Goal: Information Seeking & Learning: Learn about a topic

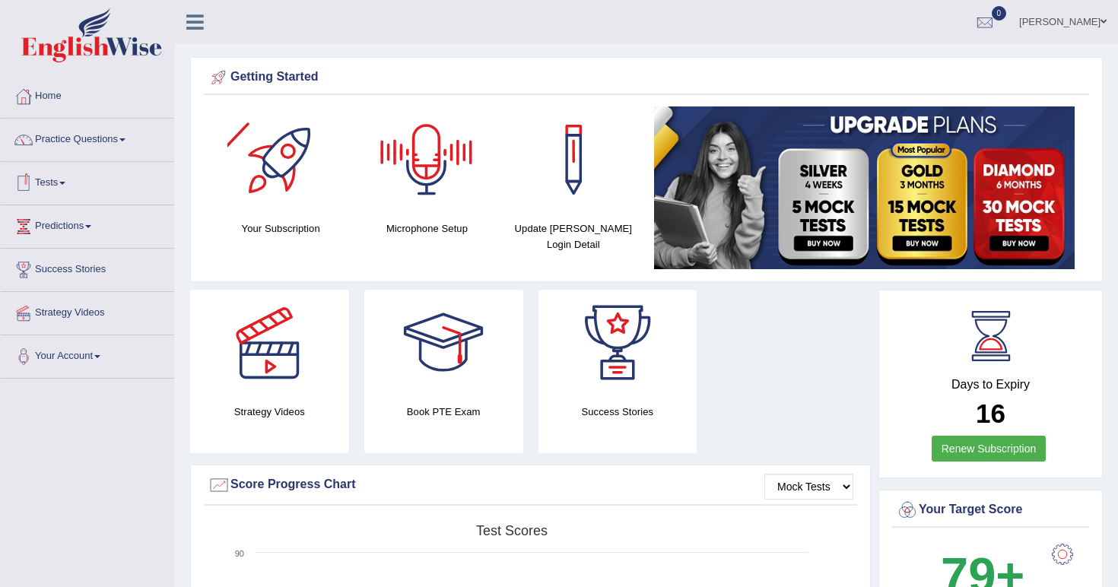
click at [71, 170] on link "Tests" at bounding box center [87, 181] width 173 height 38
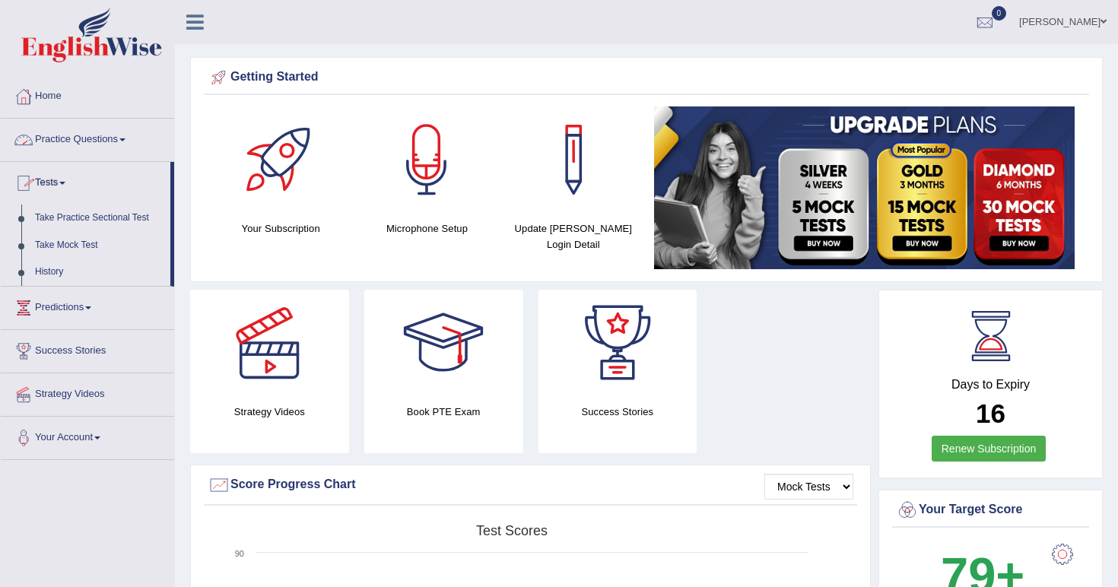
click at [72, 135] on link "Practice Questions" at bounding box center [87, 138] width 173 height 38
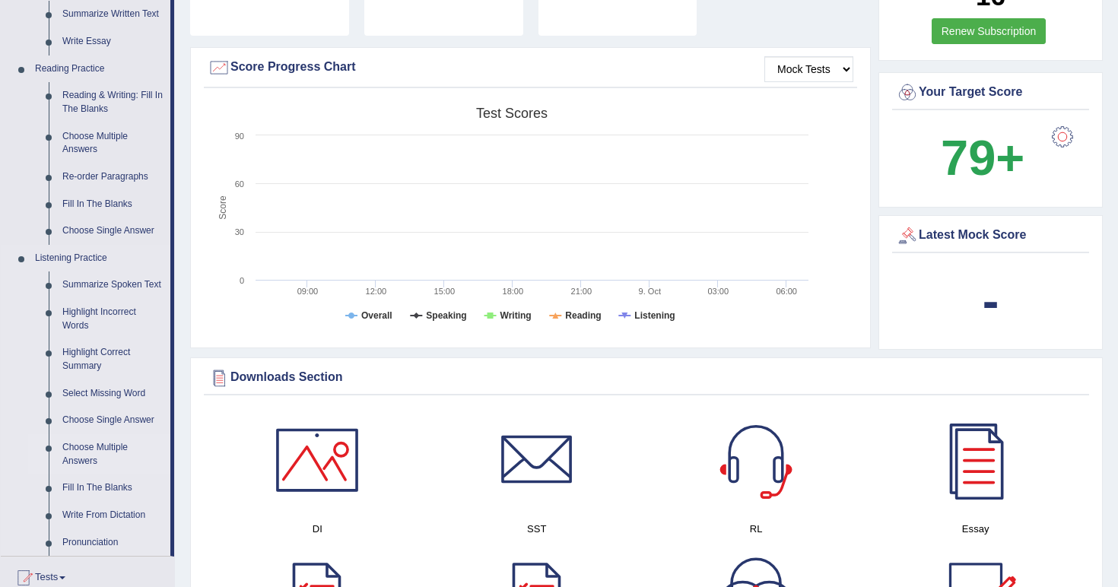
scroll to position [417, 0]
click at [78, 274] on link "Summarize Spoken Text" at bounding box center [113, 285] width 115 height 27
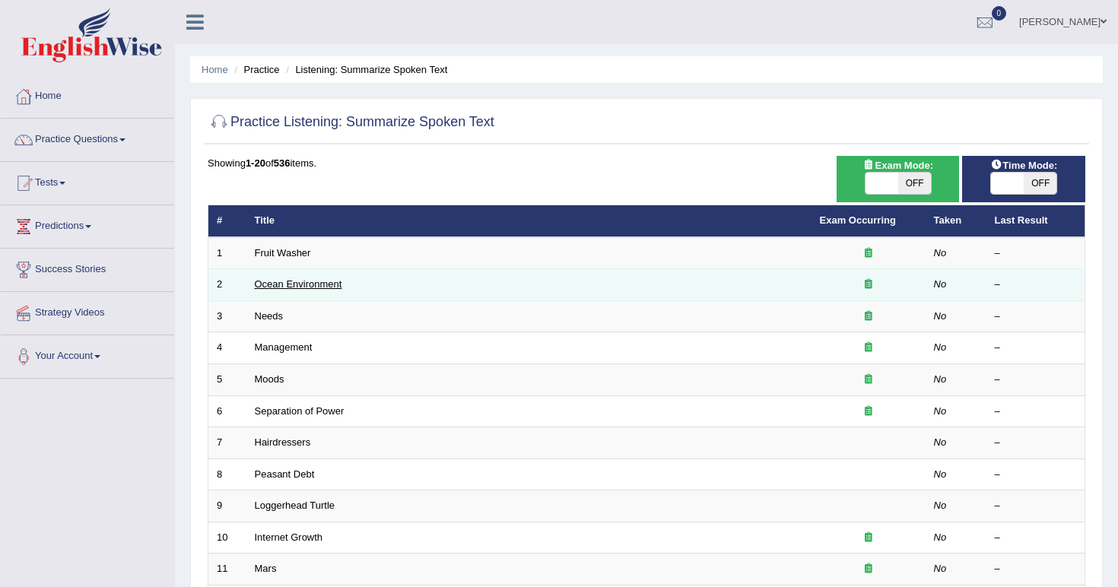
click at [292, 281] on link "Ocean Environment" at bounding box center [298, 283] width 87 height 11
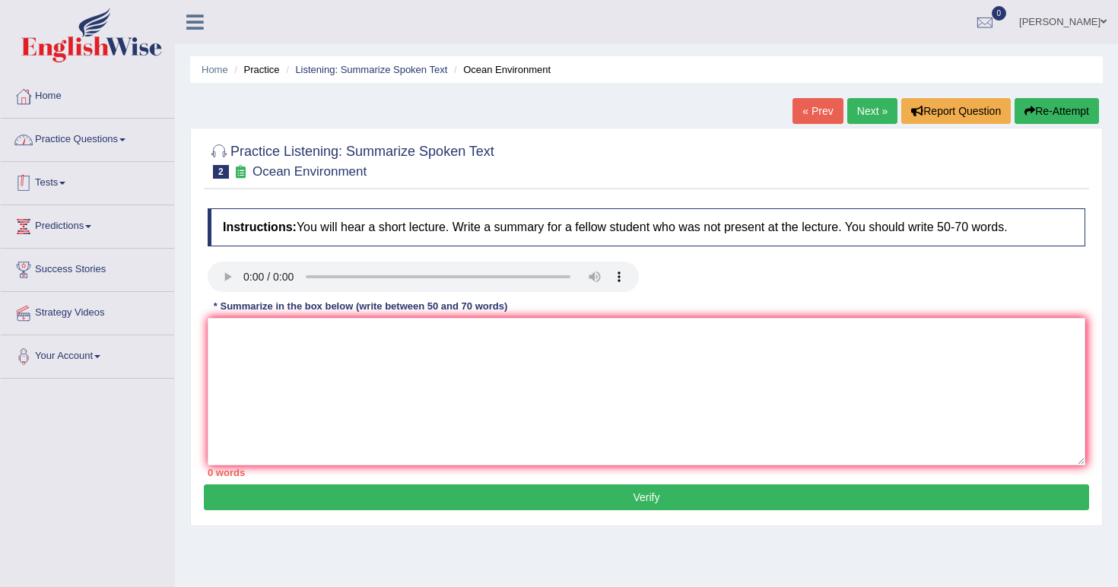
click at [105, 139] on link "Practice Questions" at bounding box center [87, 138] width 173 height 38
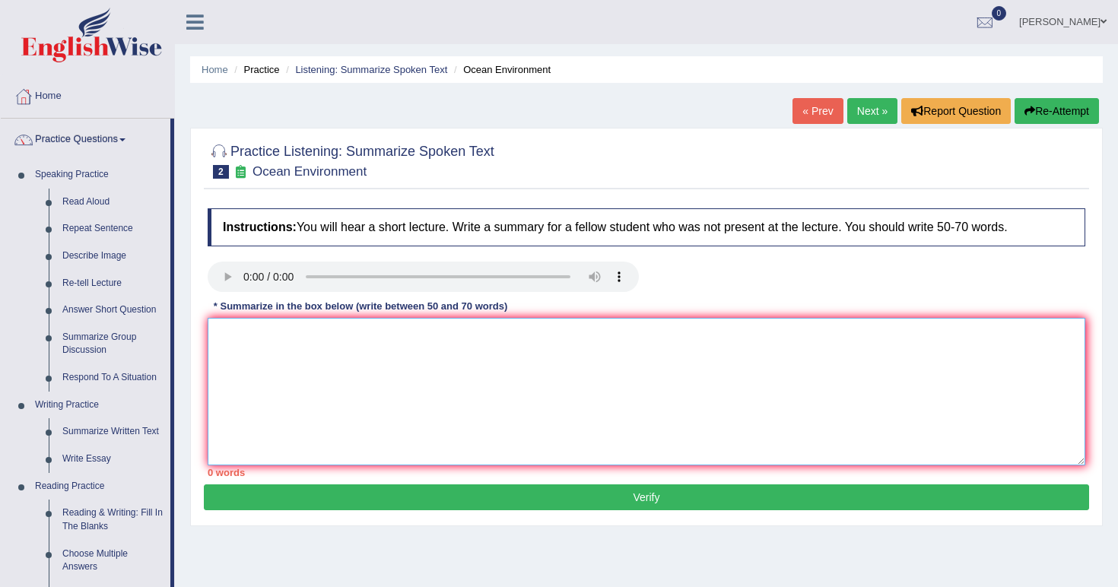
click at [283, 356] on textarea at bounding box center [647, 392] width 878 height 148
click at [427, 382] on textarea at bounding box center [647, 392] width 878 height 148
click at [47, 100] on link "Home" at bounding box center [87, 94] width 173 height 38
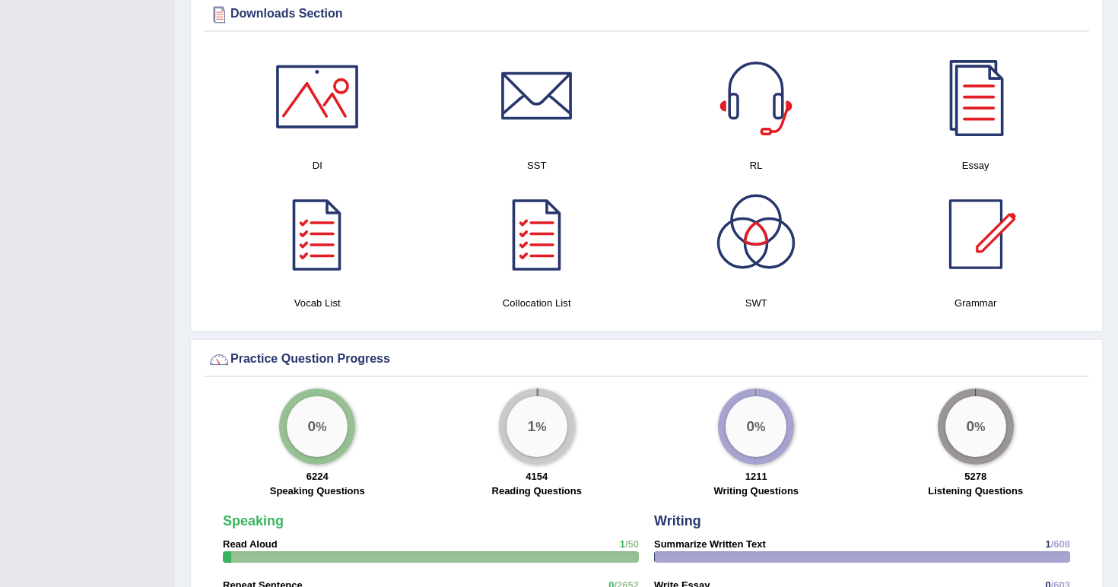
scroll to position [784, 0]
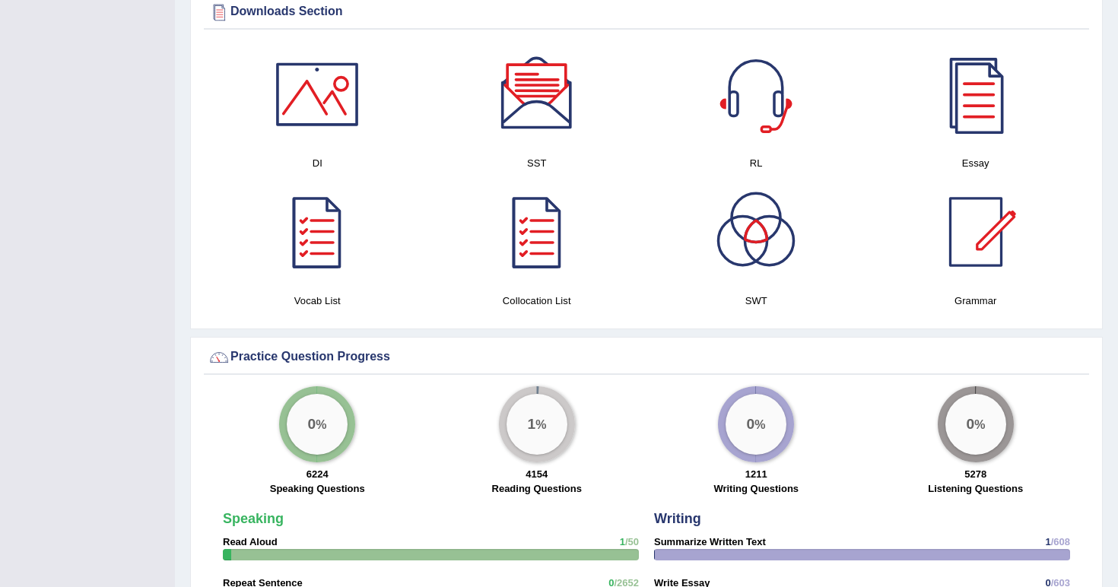
click at [538, 237] on div at bounding box center [537, 232] width 107 height 107
click at [539, 105] on div at bounding box center [537, 94] width 107 height 107
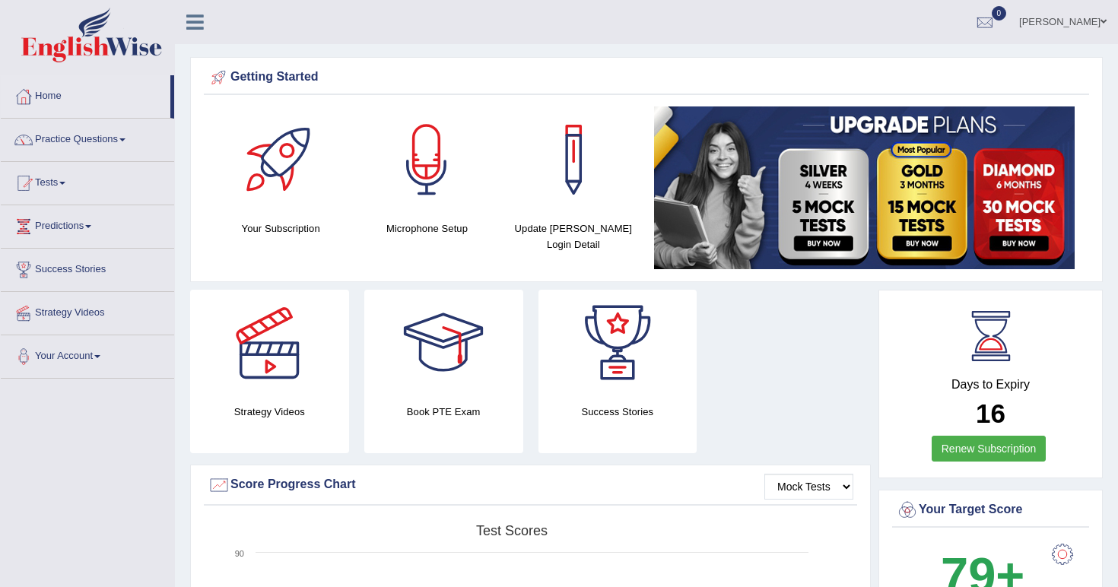
scroll to position [0, 0]
click at [129, 136] on link "Practice Questions" at bounding box center [87, 138] width 173 height 38
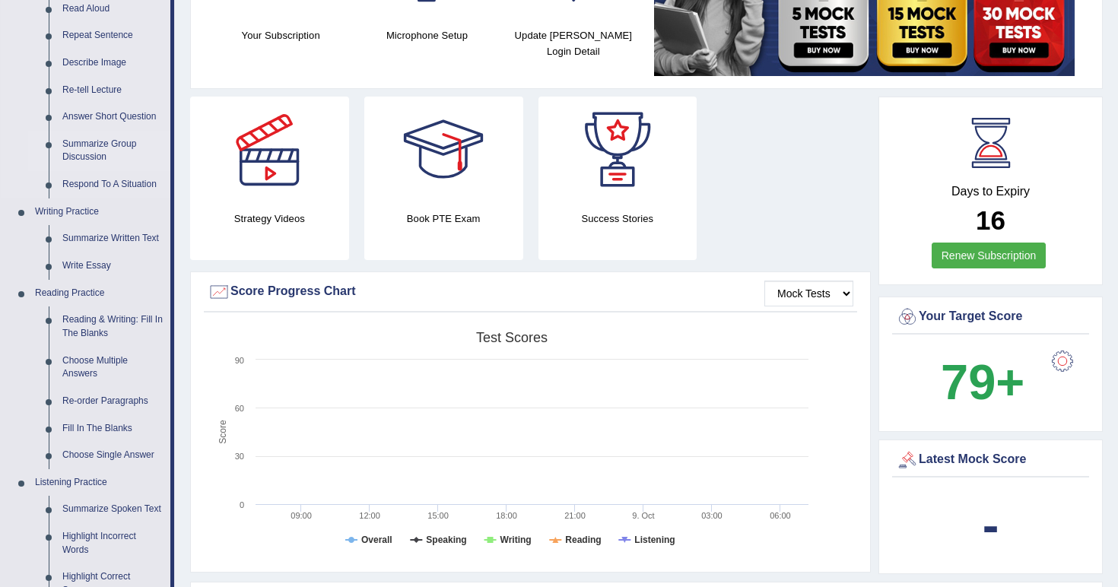
scroll to position [252, 0]
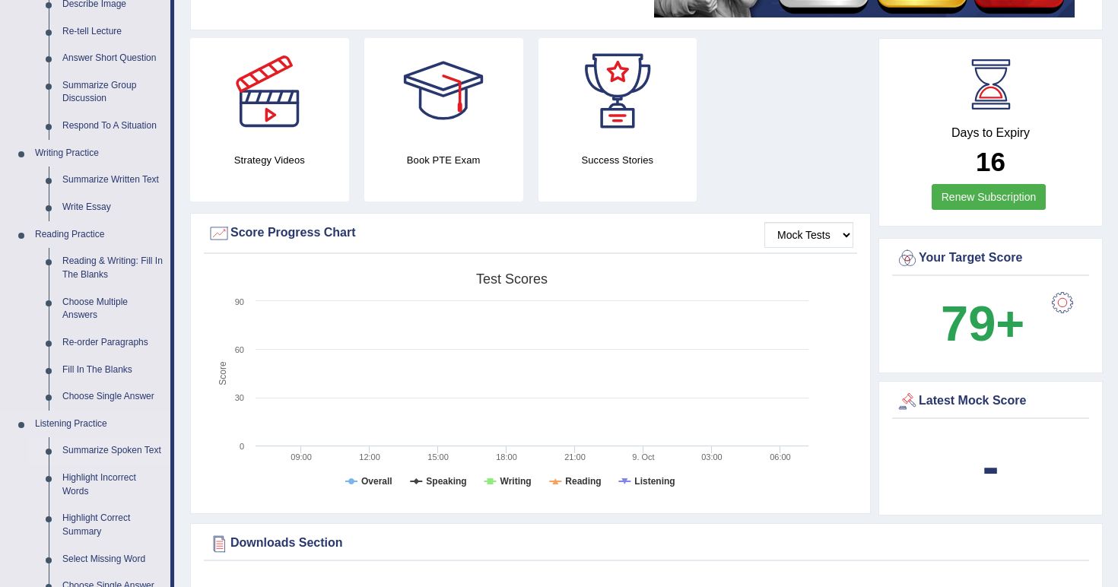
click at [74, 438] on link "Summarize Spoken Text" at bounding box center [113, 450] width 115 height 27
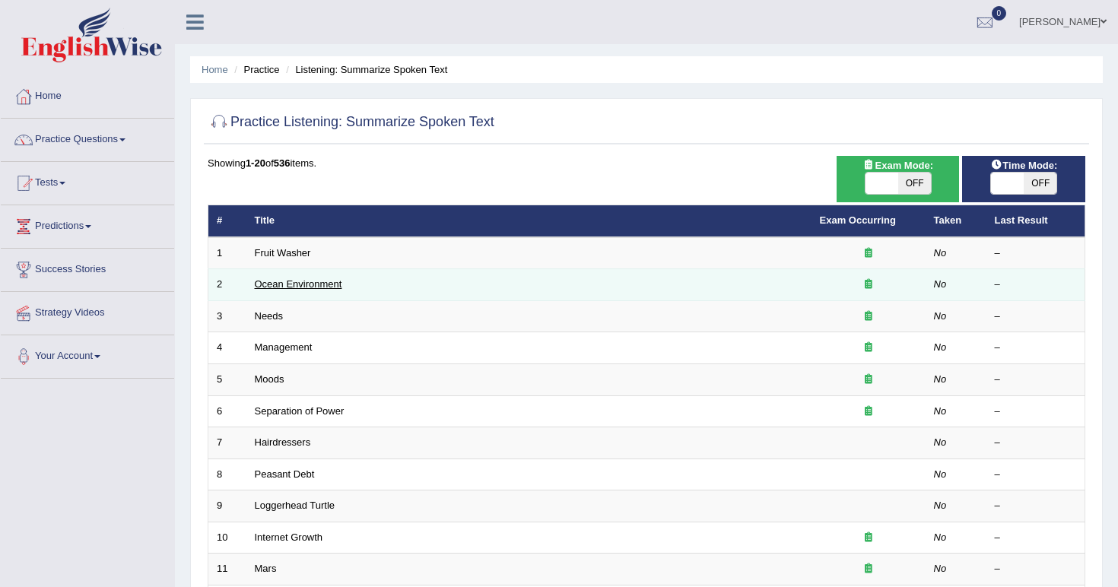
click at [291, 281] on link "Ocean Environment" at bounding box center [298, 283] width 87 height 11
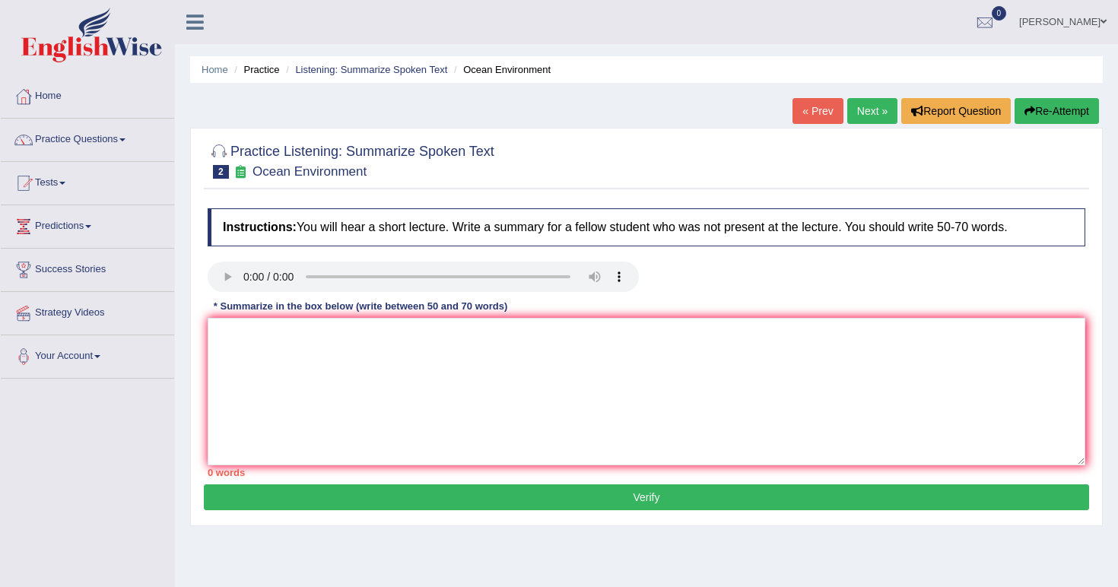
click at [243, 279] on audio at bounding box center [423, 277] width 431 height 30
click at [246, 278] on audio at bounding box center [423, 277] width 431 height 30
click at [300, 278] on audio at bounding box center [423, 277] width 431 height 30
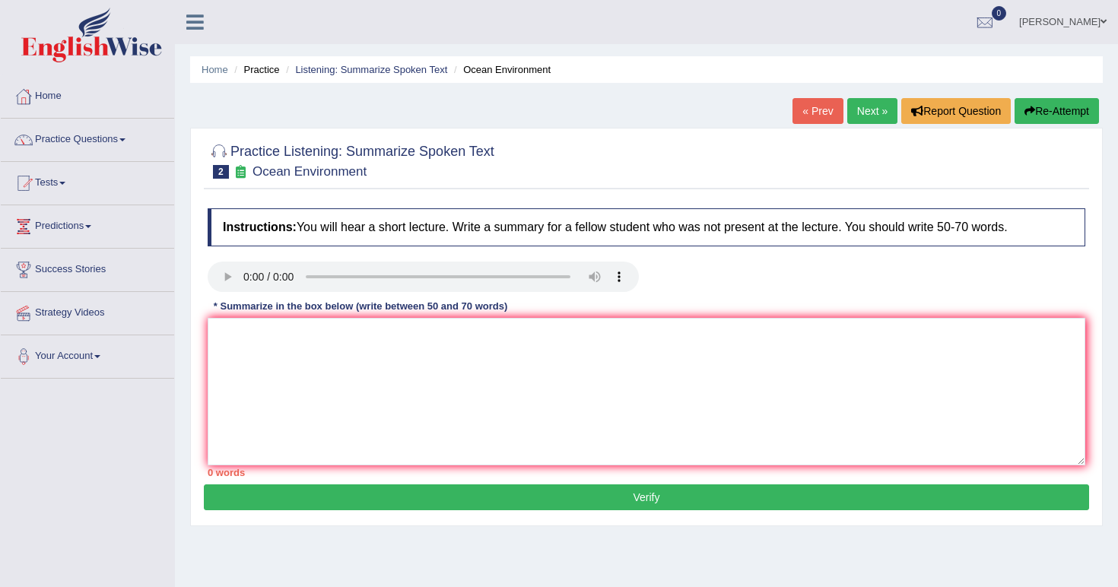
click at [300, 278] on audio at bounding box center [423, 277] width 431 height 30
click at [463, 380] on textarea at bounding box center [647, 392] width 878 height 148
click at [245, 272] on audio at bounding box center [423, 277] width 431 height 30
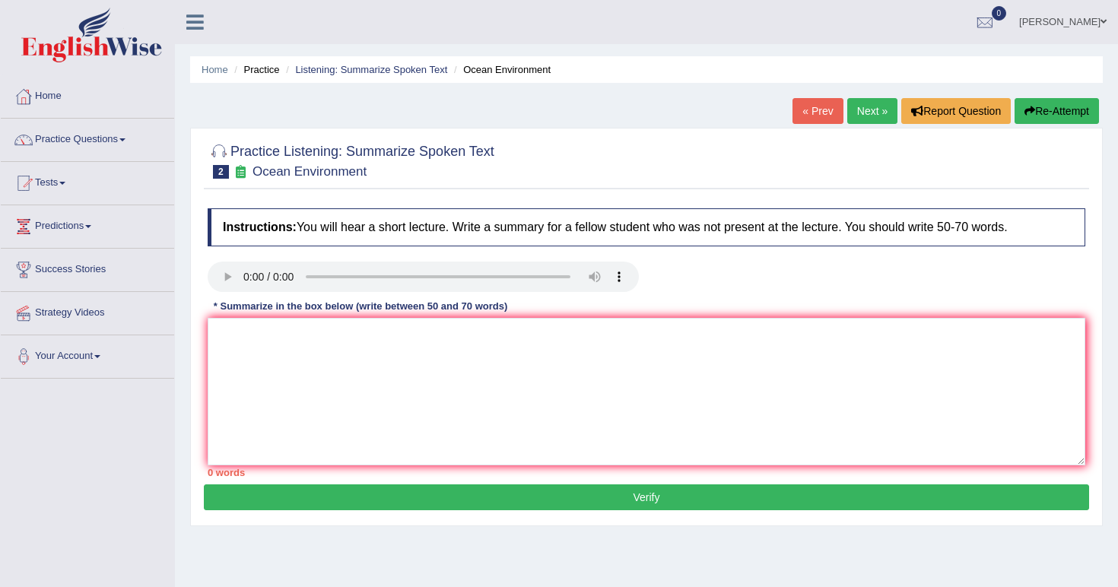
click at [245, 272] on audio at bounding box center [423, 277] width 431 height 30
click at [491, 272] on audio at bounding box center [423, 277] width 431 height 30
click at [624, 275] on audio at bounding box center [423, 277] width 431 height 30
click at [243, 280] on audio at bounding box center [423, 277] width 431 height 30
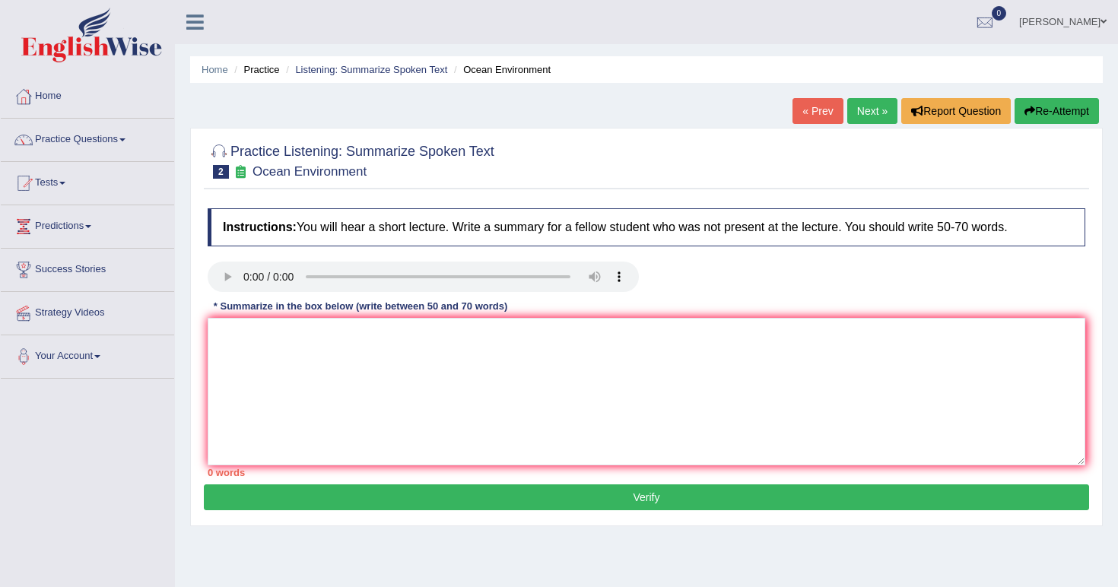
click at [243, 280] on audio at bounding box center [423, 277] width 431 height 30
click at [252, 245] on h4 "Instructions: You will hear a short lecture. Write a summary for a fellow stude…" at bounding box center [647, 227] width 878 height 38
click at [730, 148] on div at bounding box center [647, 160] width 878 height 46
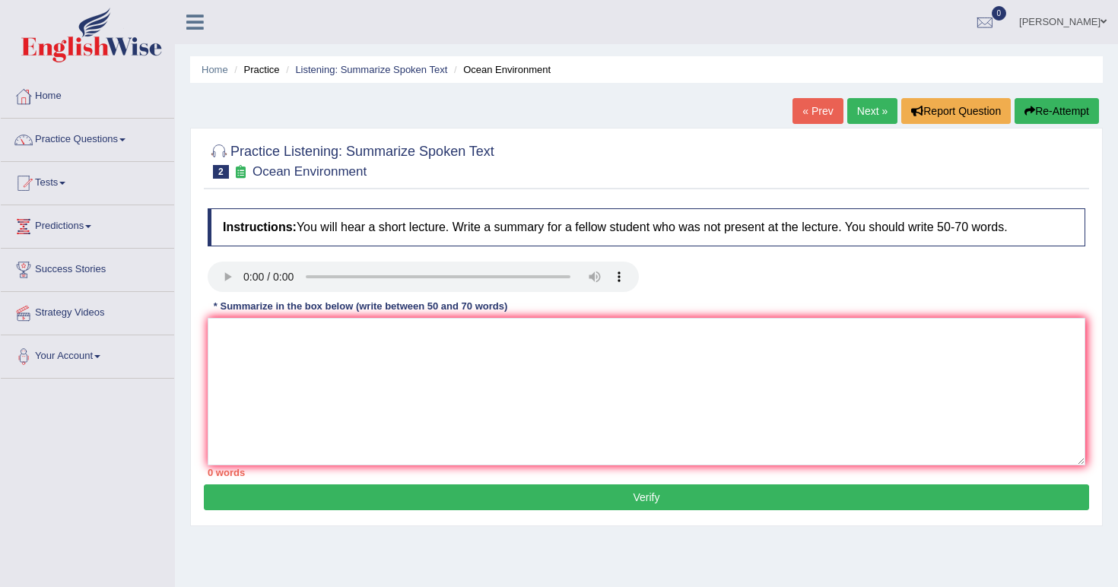
click at [824, 213] on h4 "Instructions: You will hear a short lecture. Write a summary for a fellow stude…" at bounding box center [647, 227] width 878 height 38
click at [248, 279] on audio at bounding box center [423, 277] width 431 height 30
click at [77, 183] on link "Tests" at bounding box center [87, 181] width 173 height 38
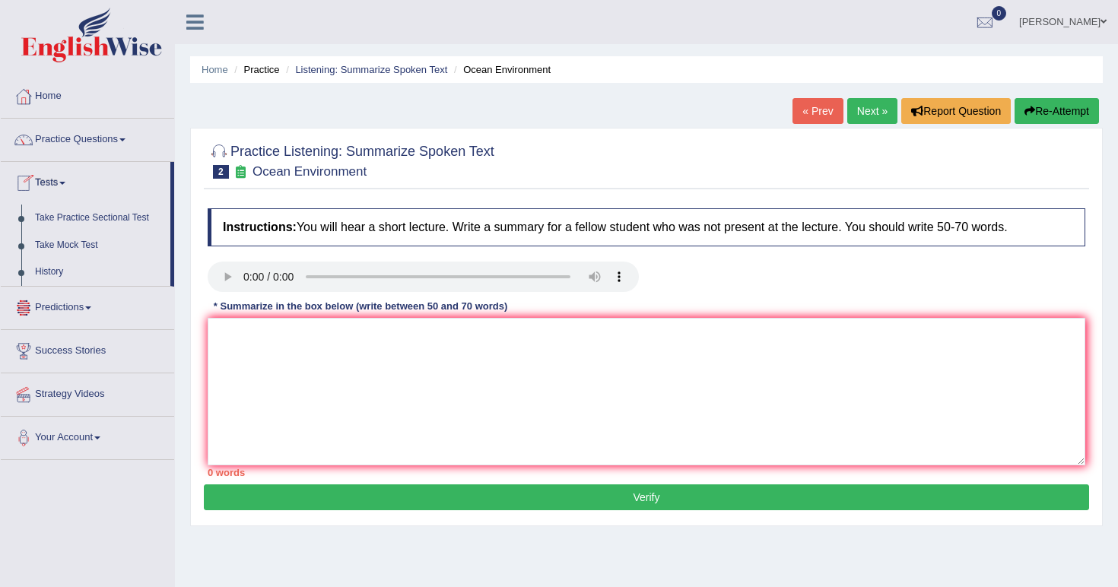
click at [73, 315] on link "Predictions" at bounding box center [87, 306] width 173 height 38
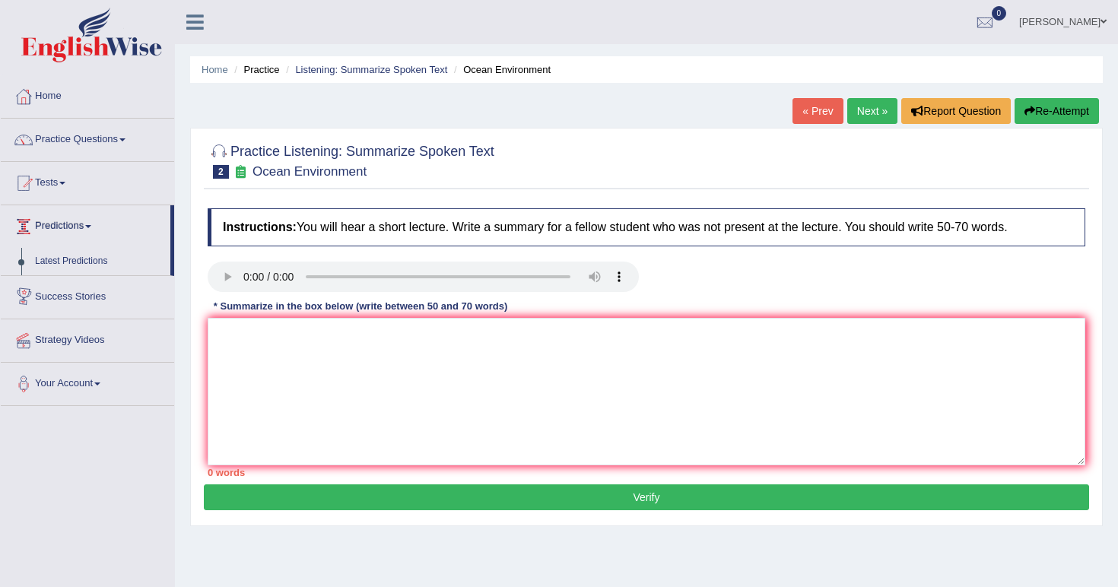
click at [89, 175] on link "Tests" at bounding box center [87, 181] width 173 height 38
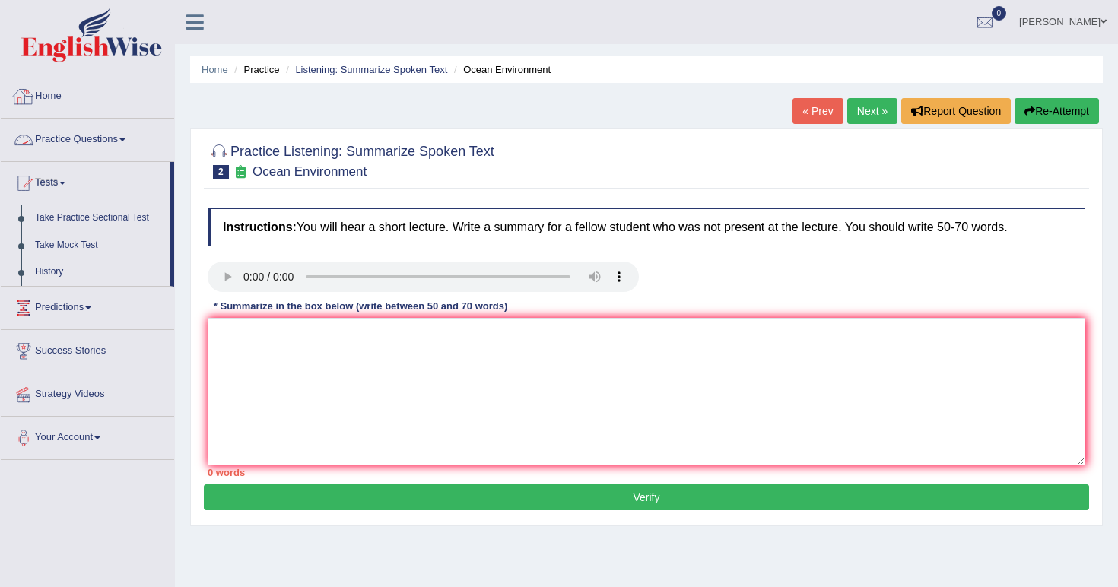
click at [116, 140] on link "Practice Questions" at bounding box center [87, 138] width 173 height 38
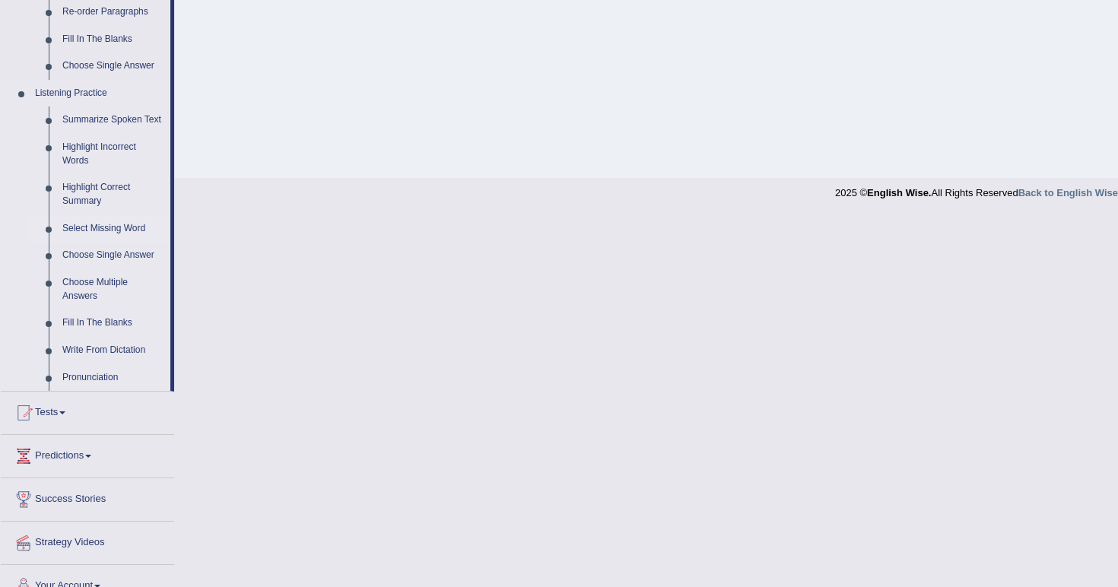
scroll to position [577, 0]
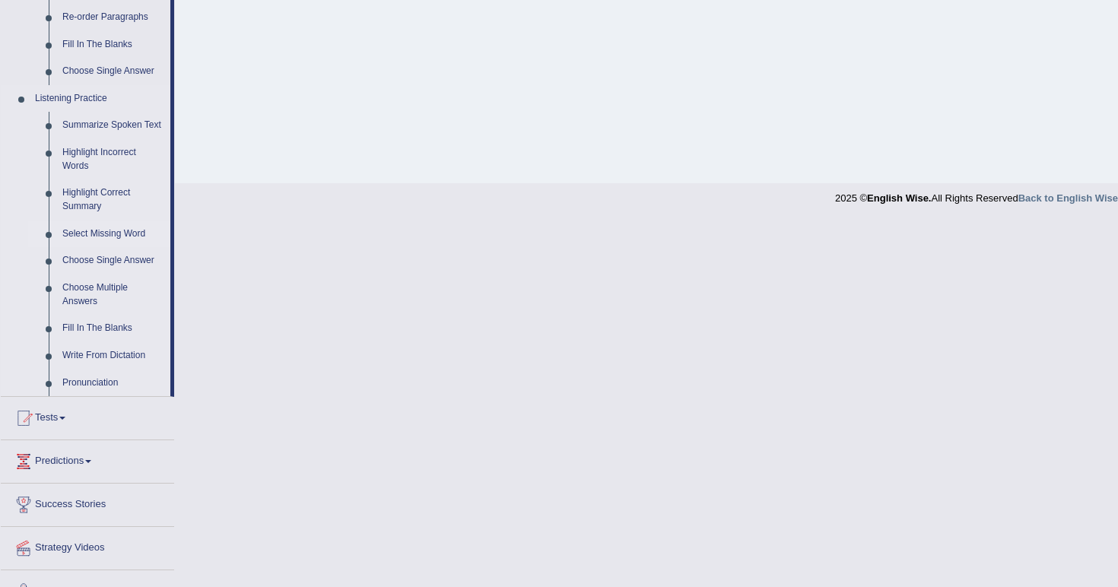
click at [107, 228] on link "Select Missing Word" at bounding box center [113, 234] width 115 height 27
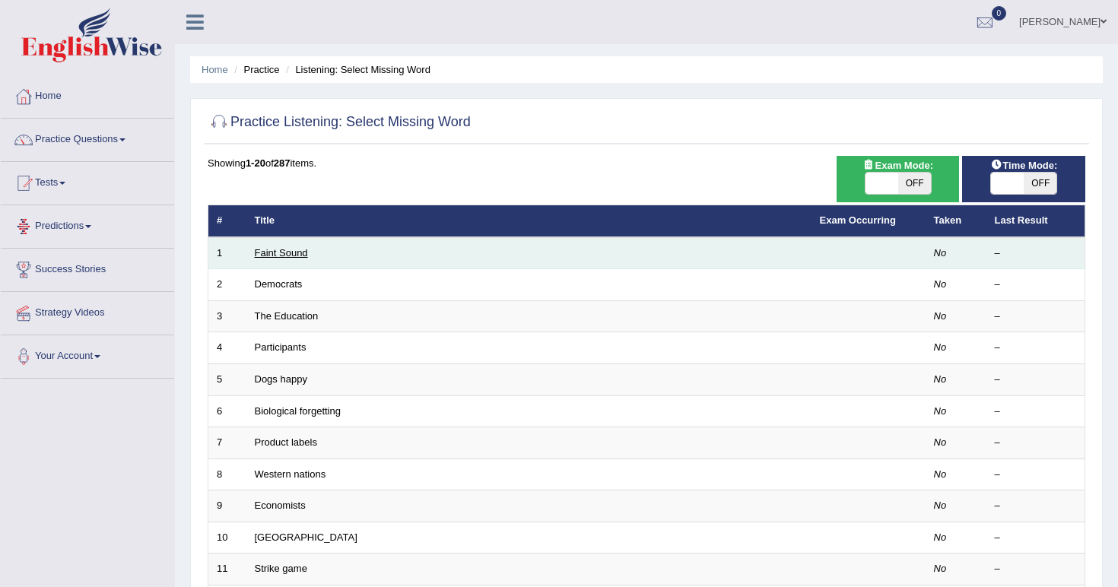
click at [269, 249] on link "Faint Sound" at bounding box center [281, 252] width 53 height 11
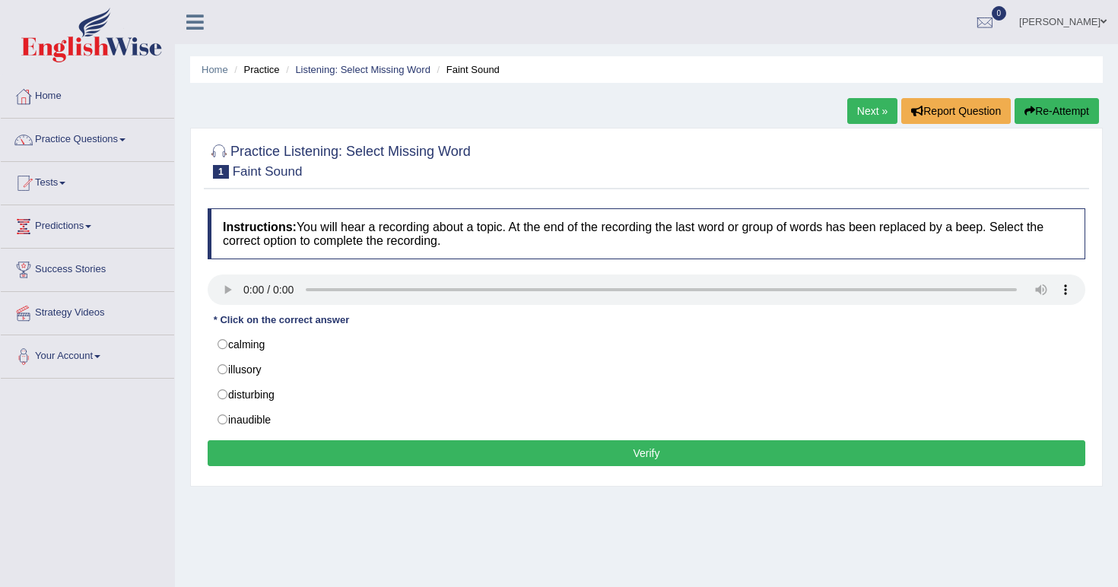
click at [245, 285] on audio at bounding box center [647, 290] width 878 height 30
click at [292, 288] on audio at bounding box center [647, 290] width 878 height 30
click at [50, 93] on link "Home" at bounding box center [87, 94] width 173 height 38
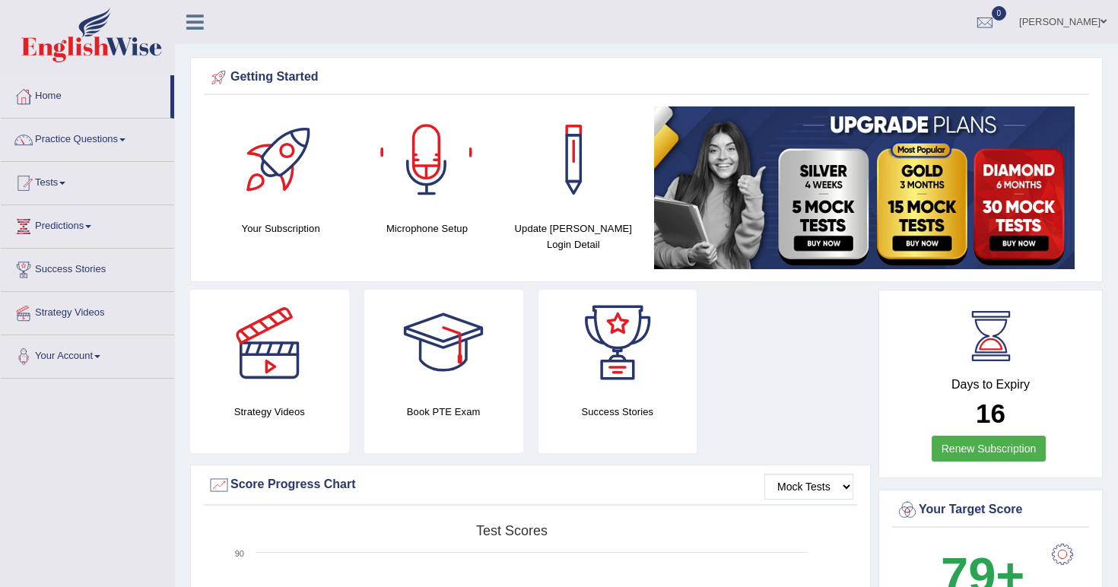
click at [433, 166] on div at bounding box center [427, 160] width 107 height 107
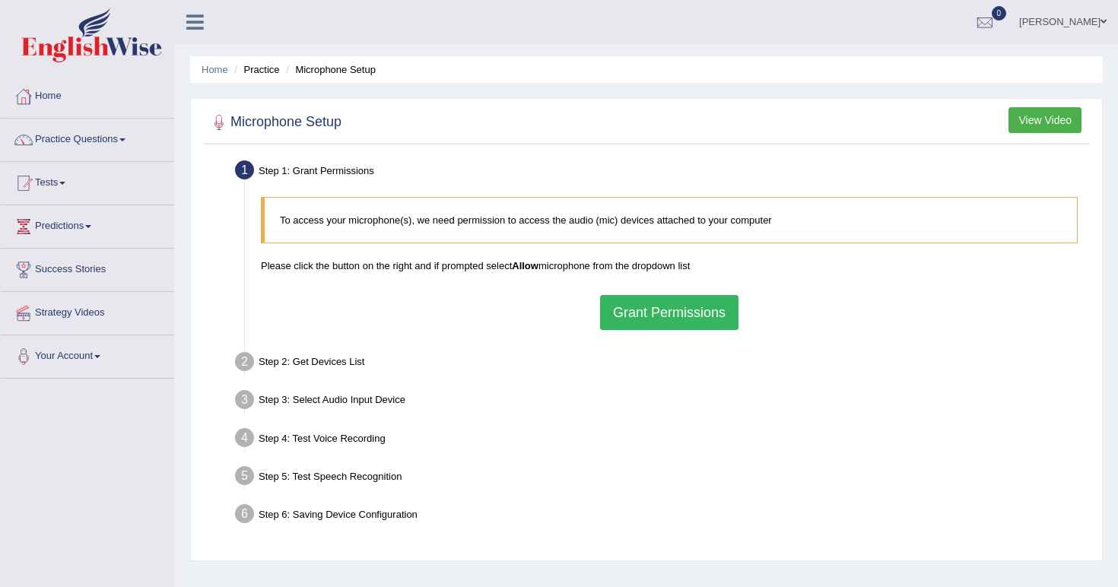
click at [717, 322] on button "Grant Permissions" at bounding box center [669, 312] width 138 height 35
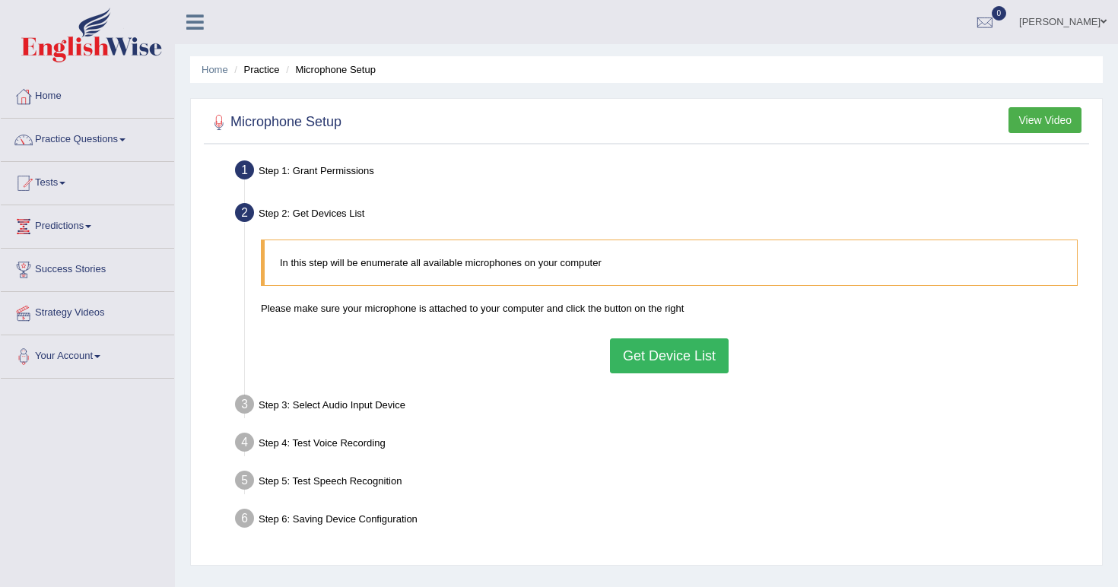
click at [654, 358] on button "Get Device List" at bounding box center [669, 356] width 119 height 35
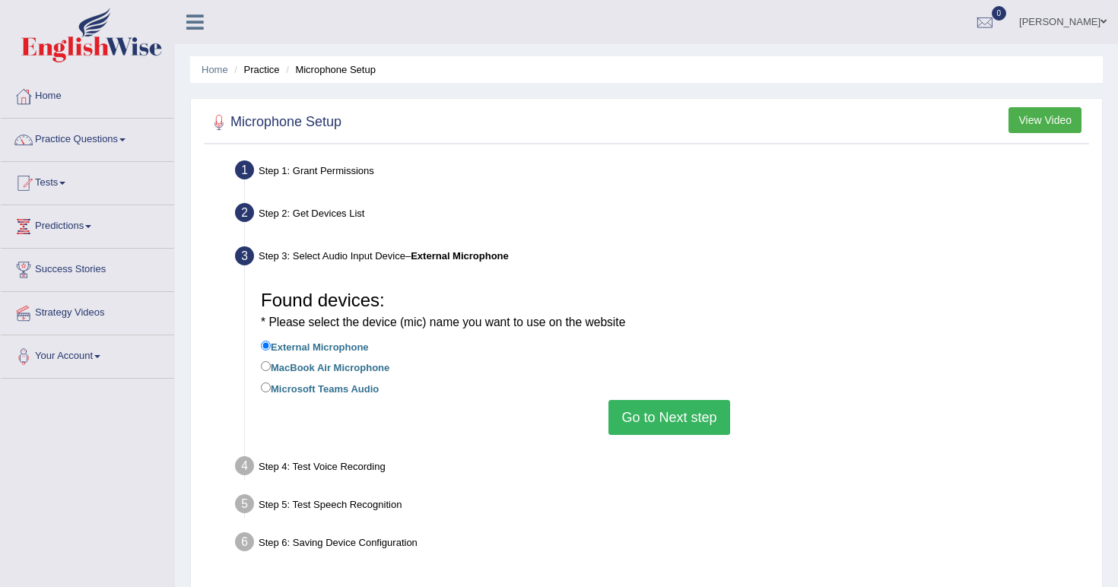
click at [654, 400] on button "Go to Next step" at bounding box center [669, 417] width 121 height 35
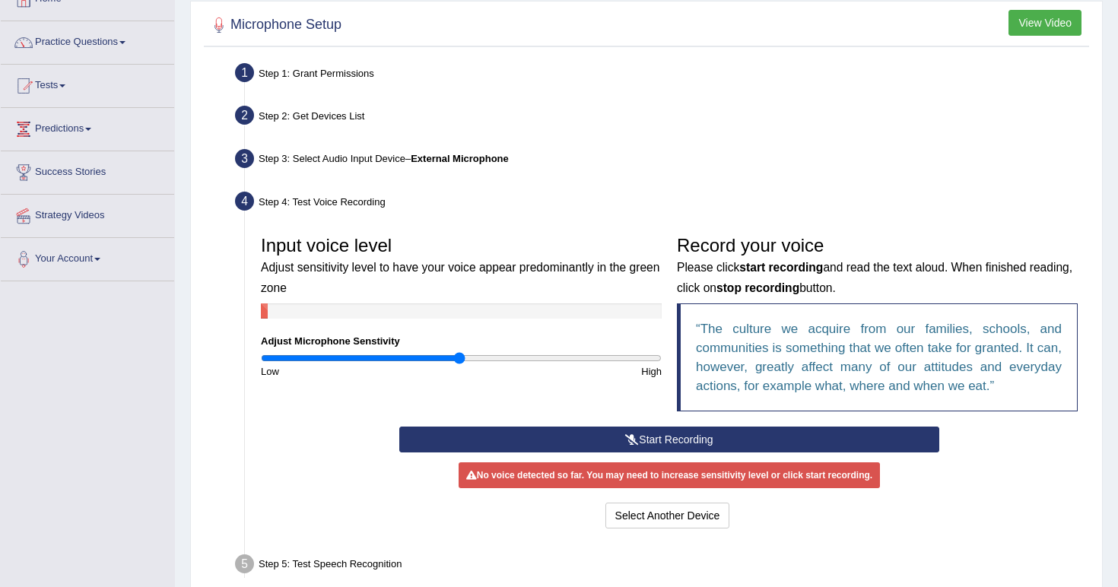
scroll to position [96, 0]
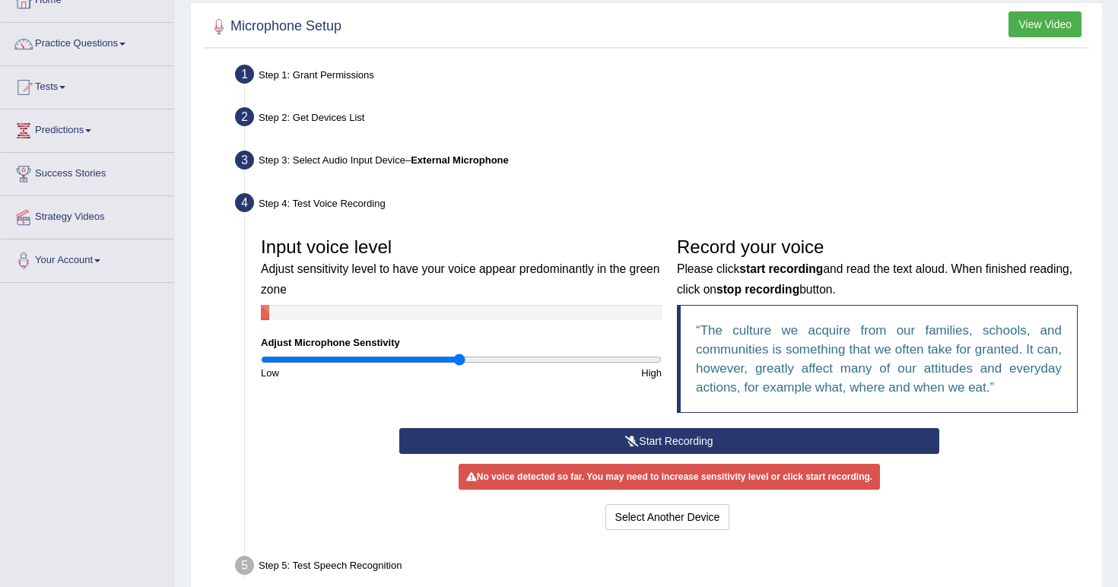
click at [658, 434] on button "Start Recording" at bounding box center [668, 441] width 539 height 26
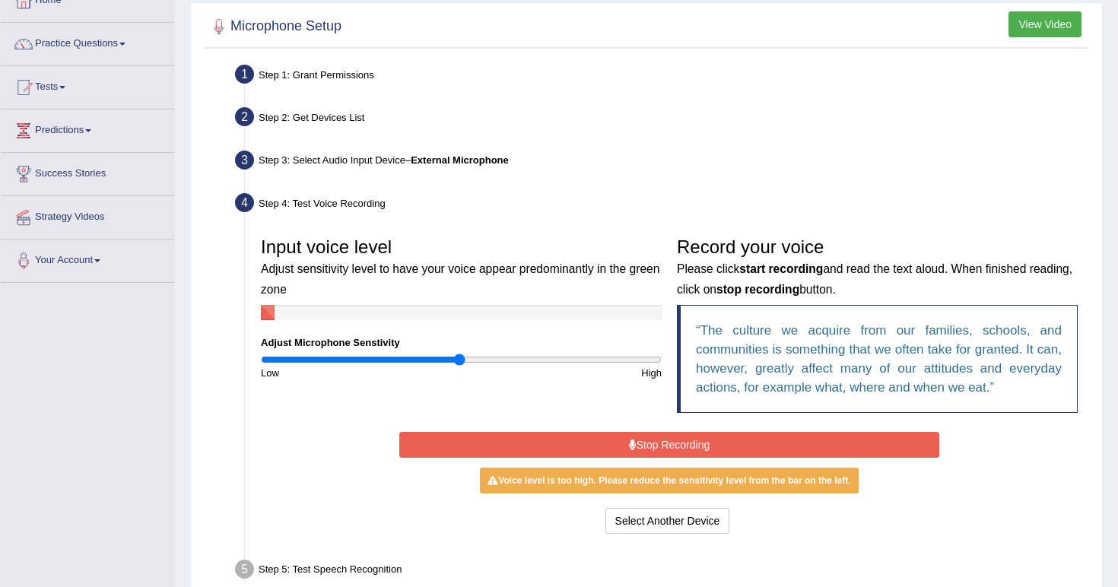
click at [659, 437] on button "Stop Recording" at bounding box center [668, 445] width 539 height 26
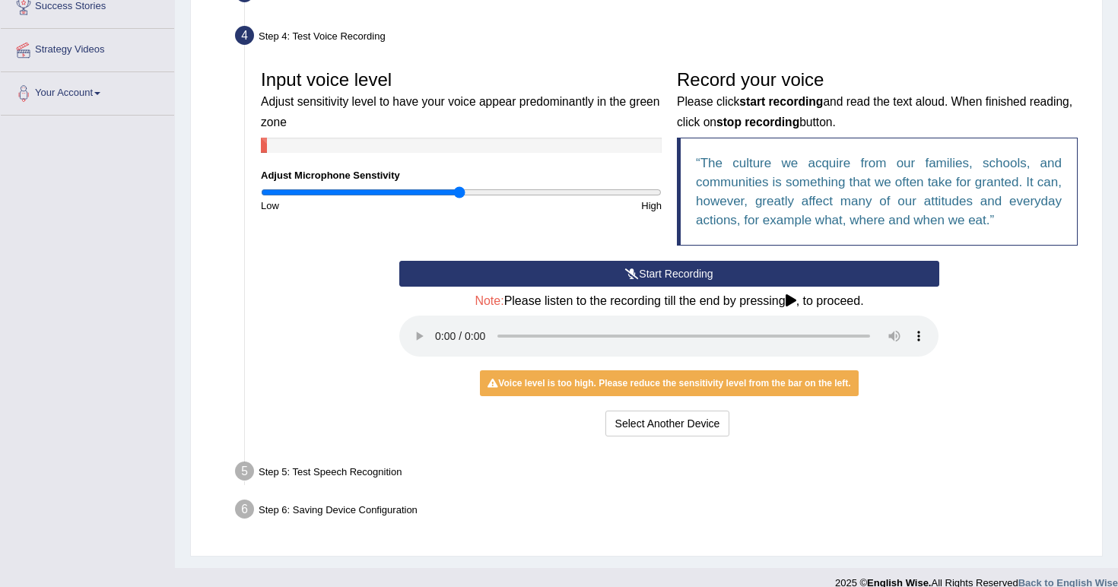
scroll to position [262, 0]
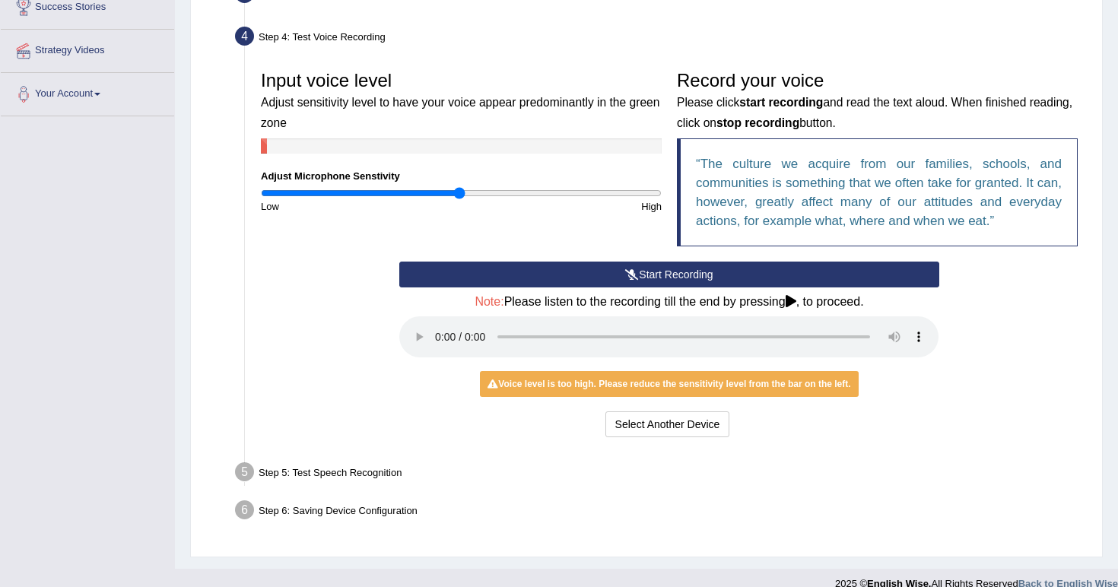
click at [634, 374] on div "Voice level is too high. Please reduce the sensitivity level from the bar on th…" at bounding box center [669, 384] width 378 height 26
click at [593, 266] on button "Start Recording" at bounding box center [668, 275] width 539 height 26
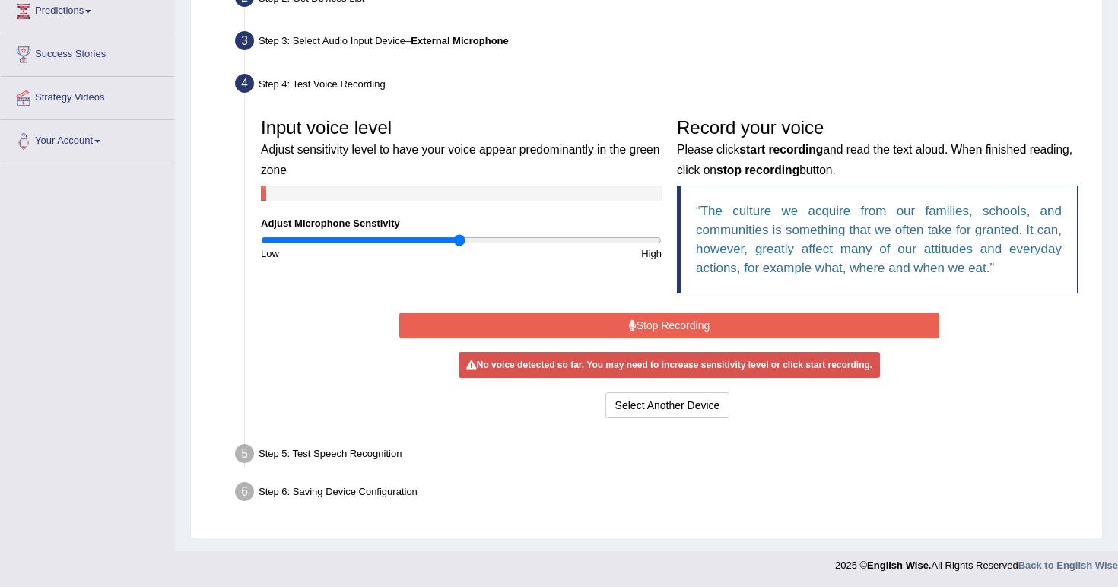
scroll to position [211, 0]
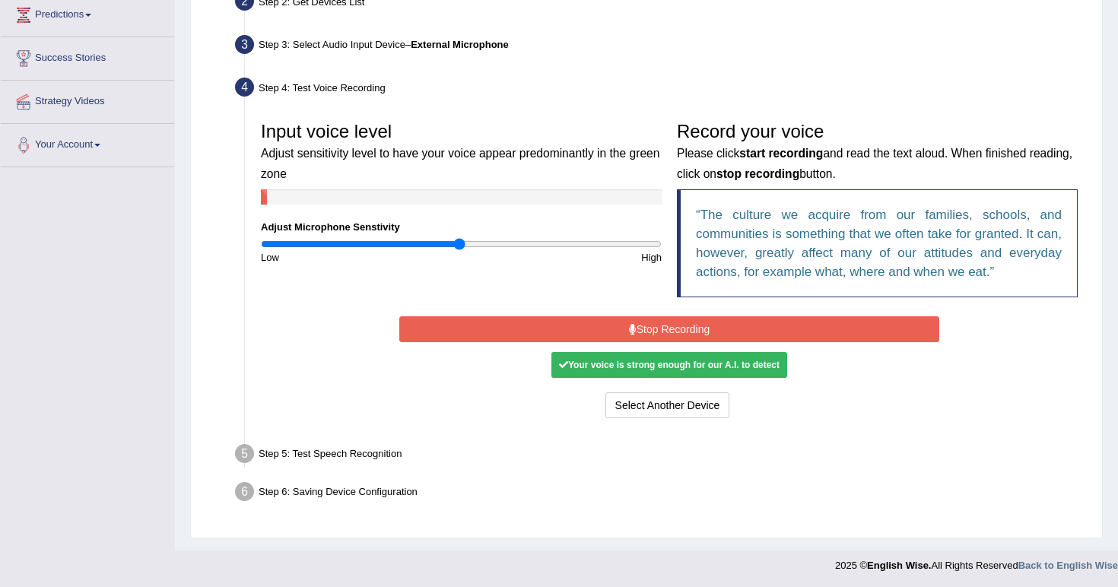
click at [619, 324] on button "Stop Recording" at bounding box center [668, 329] width 539 height 26
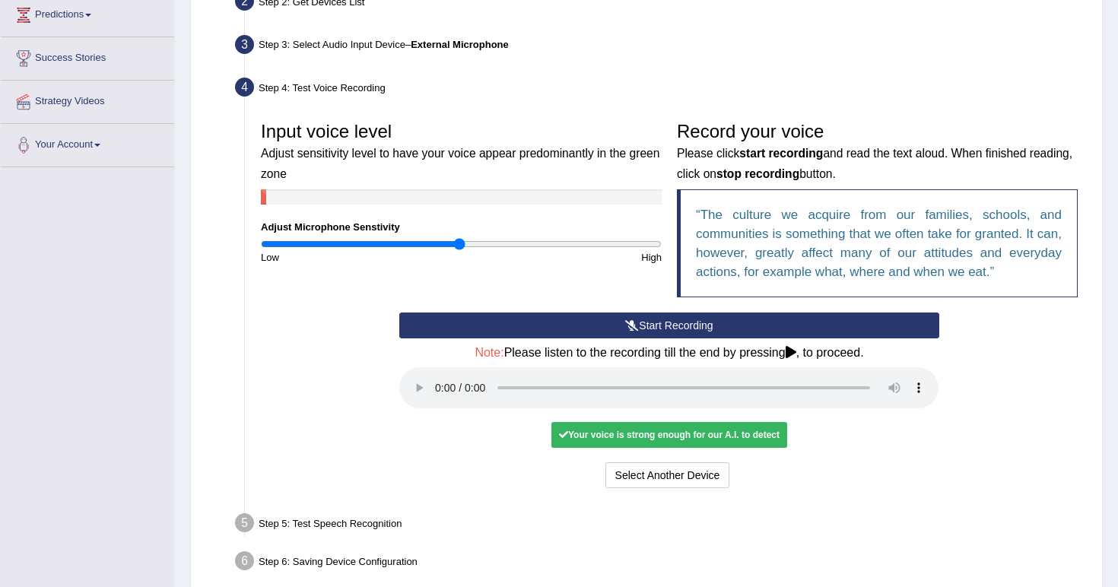
click at [418, 375] on audio at bounding box center [668, 387] width 539 height 41
click at [444, 378] on audio at bounding box center [668, 387] width 539 height 41
click at [439, 376] on audio at bounding box center [668, 387] width 539 height 41
click at [701, 463] on button "Voice is ok. Go to Next step" at bounding box center [733, 476] width 151 height 26
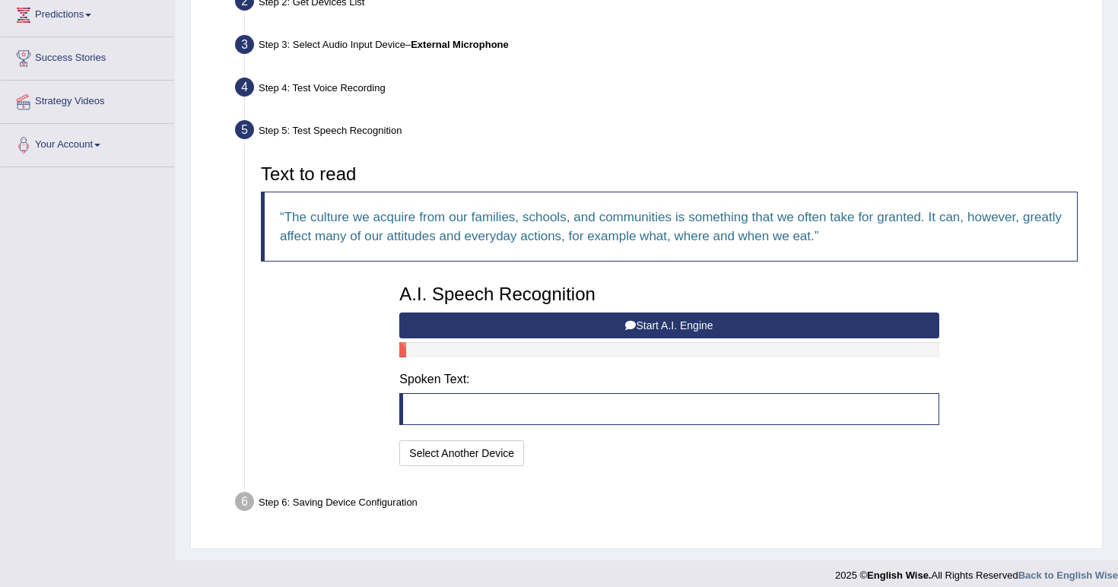
click at [596, 405] on blockquote at bounding box center [668, 409] width 539 height 32
click at [645, 320] on button "Start A.I. Engine" at bounding box center [668, 326] width 539 height 26
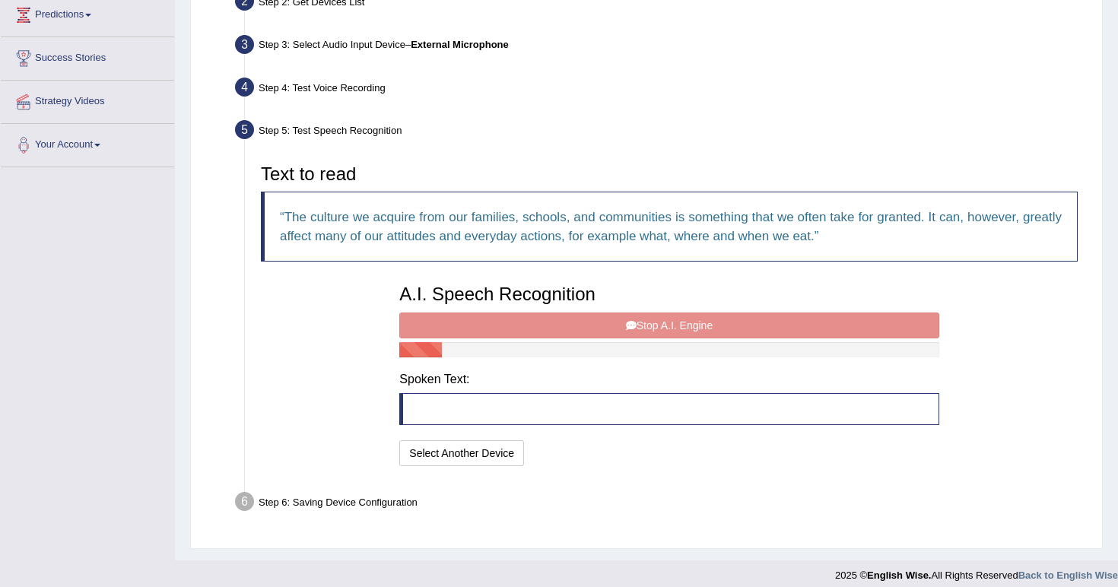
click at [566, 405] on blockquote at bounding box center [668, 409] width 539 height 32
click at [507, 413] on blockquote at bounding box center [668, 409] width 539 height 32
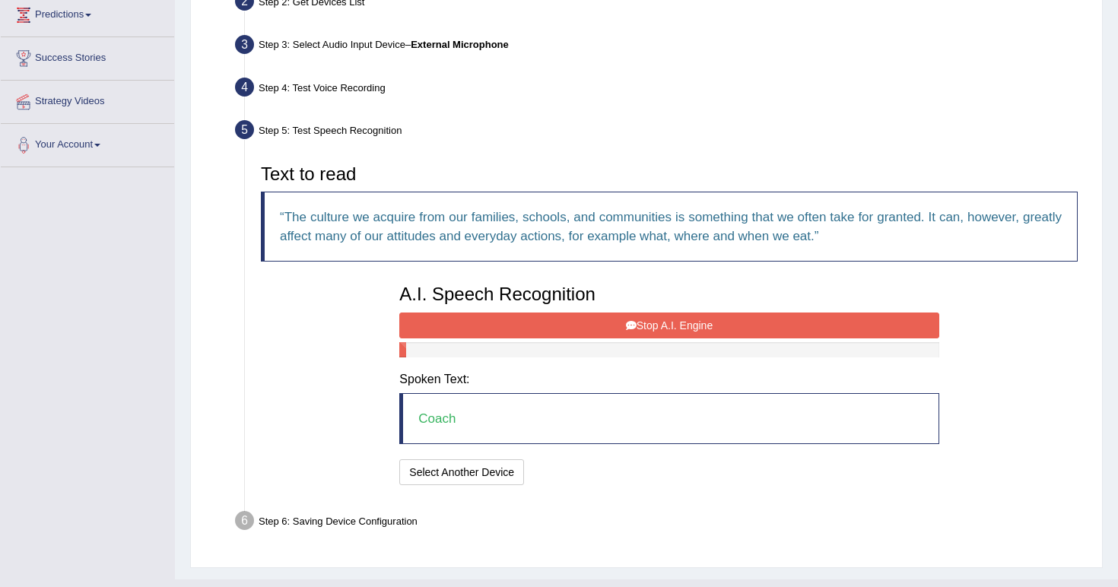
click at [528, 489] on div "Text to read The culture we acquire from our families, schools, and communities…" at bounding box center [669, 323] width 832 height 348
click at [449, 418] on blockquote "Coach" at bounding box center [668, 418] width 539 height 51
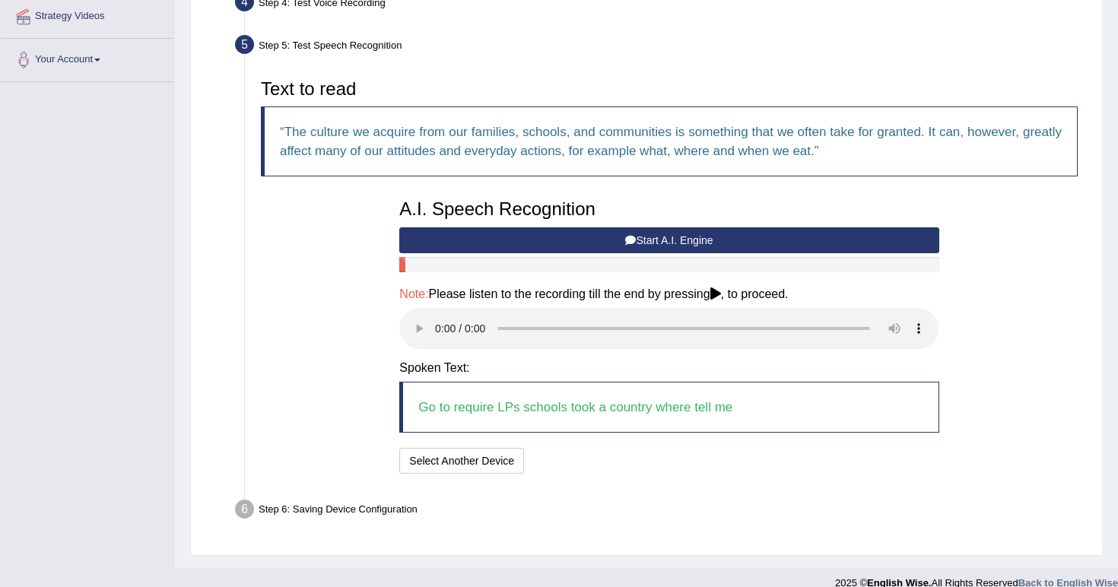
scroll to position [296, 0]
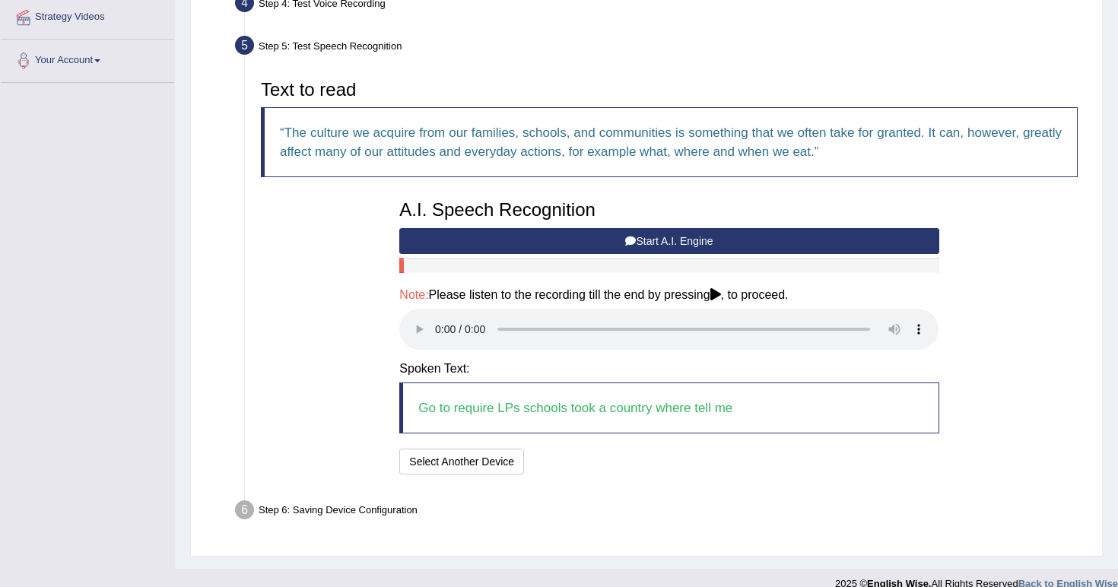
click at [599, 397] on blockquote "Go to require LPs schools took a country where tell me" at bounding box center [668, 408] width 539 height 51
click at [600, 384] on blockquote "Go to require LPs schools took a country where tell me" at bounding box center [668, 408] width 539 height 51
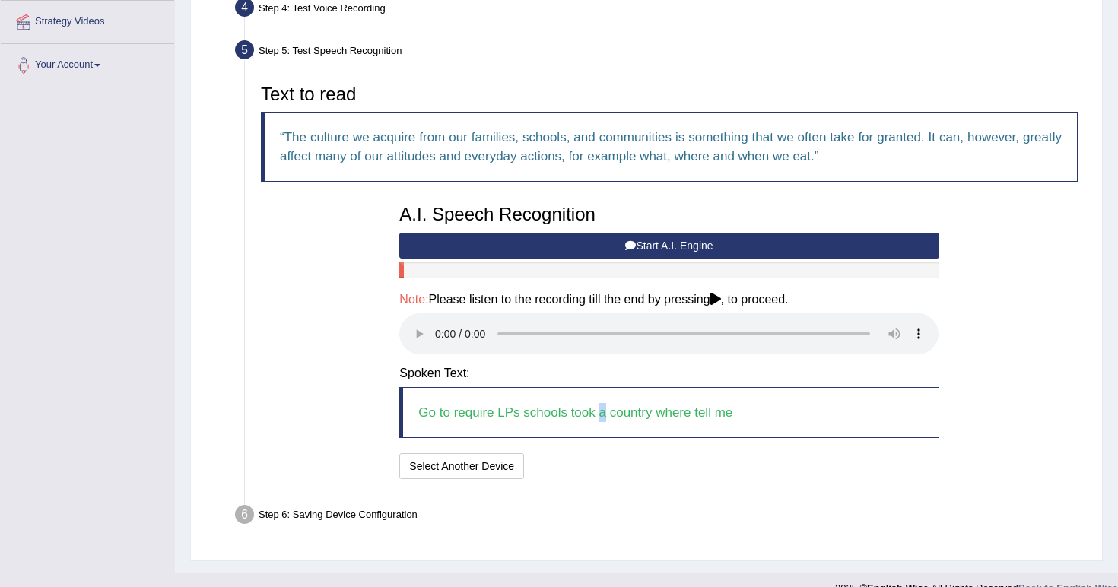
scroll to position [290, 0]
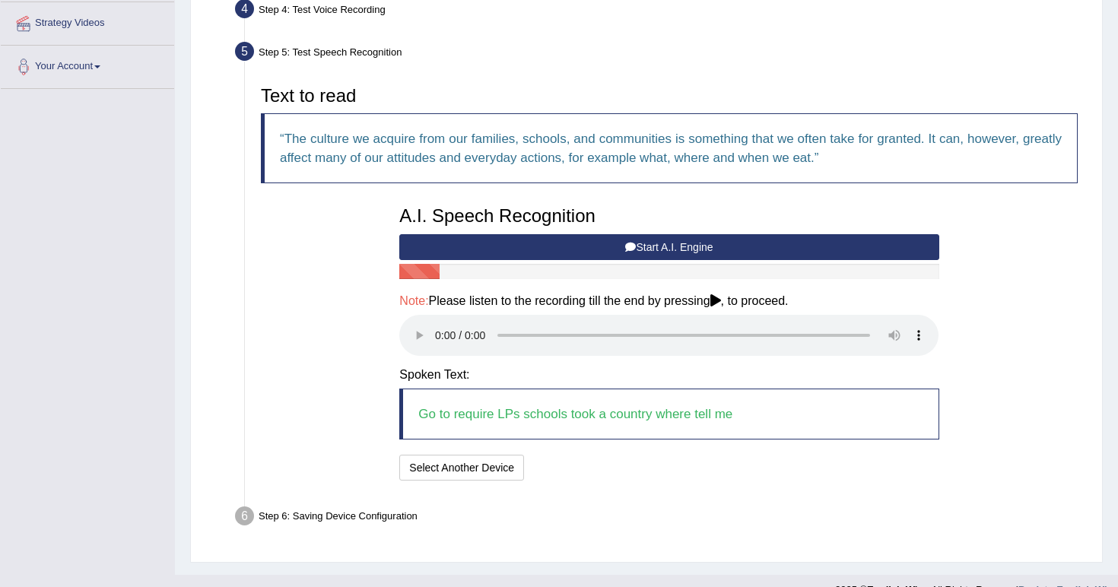
click at [521, 403] on blockquote "Go to require LPs schools took a country where tell me" at bounding box center [668, 414] width 539 height 51
click at [437, 328] on audio at bounding box center [668, 335] width 539 height 41
click at [465, 396] on blockquote "Go to require LPs schools took a country where tell me" at bounding box center [668, 414] width 539 height 51
click at [568, 240] on button "Start A.I. Engine" at bounding box center [668, 247] width 539 height 26
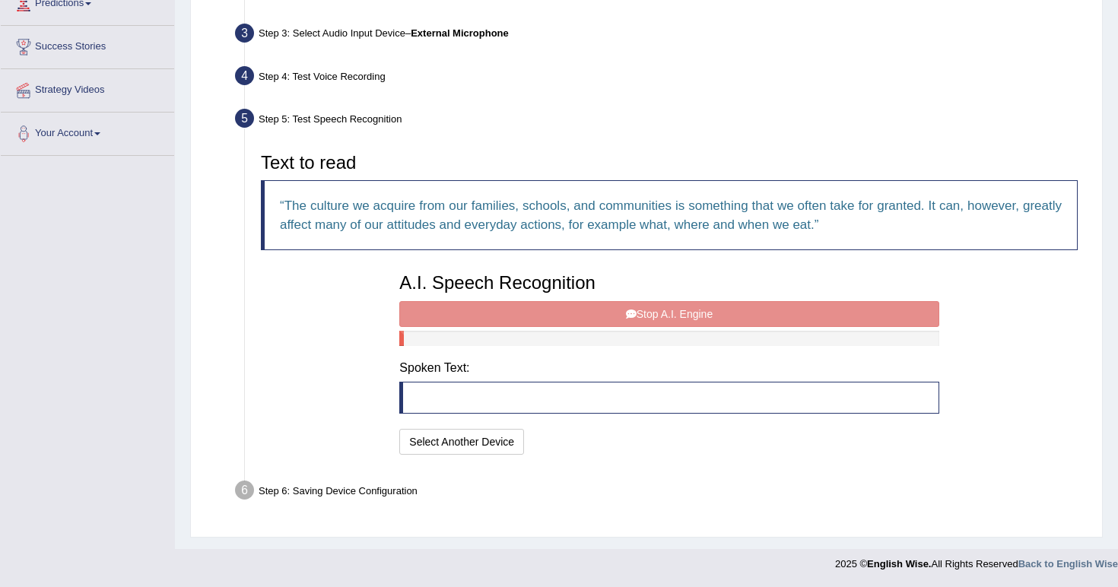
scroll to position [221, 0]
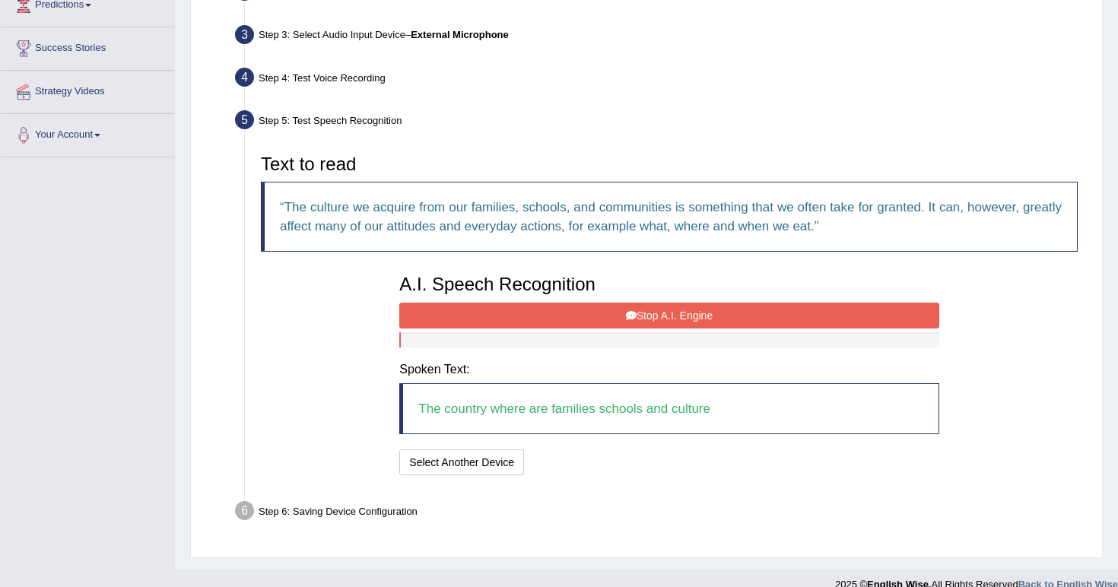
click at [669, 317] on button "Stop A.I. Engine" at bounding box center [668, 316] width 539 height 26
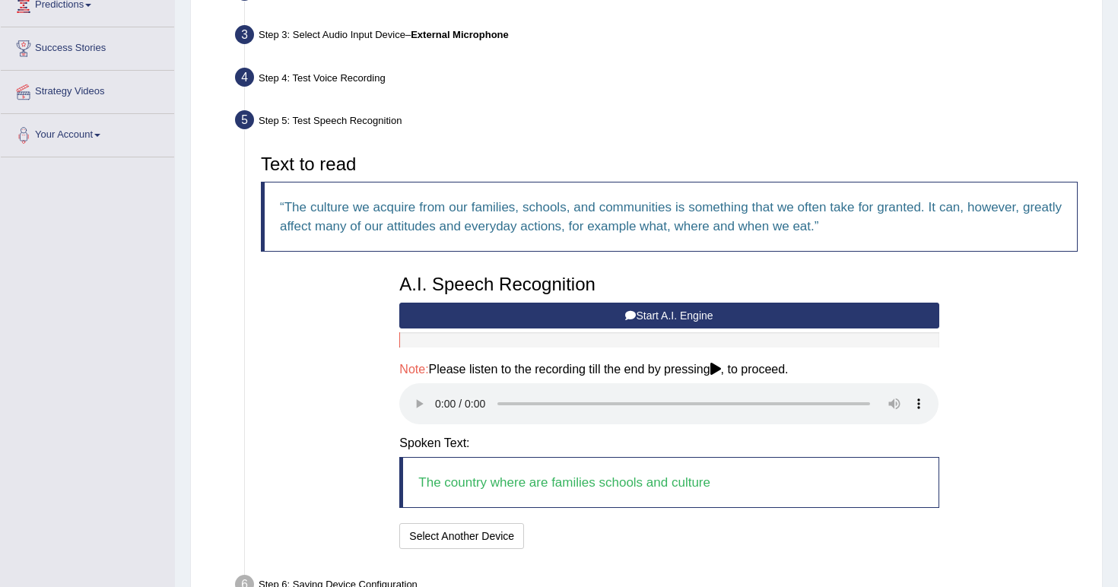
click at [669, 317] on button "Start A.I. Engine" at bounding box center [668, 316] width 539 height 26
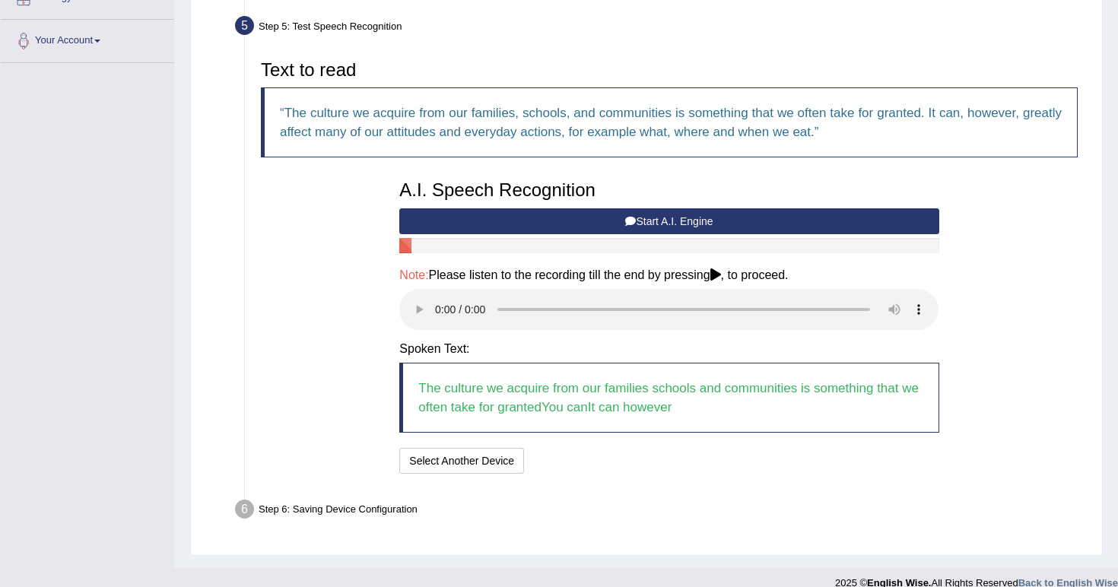
scroll to position [315, 0]
click at [434, 298] on audio at bounding box center [668, 310] width 539 height 41
drag, startPoint x: 526, startPoint y: 301, endPoint x: 840, endPoint y: 316, distance: 313.8
click at [839, 316] on div "Note: Please listen to the recording till the end by pressing , to proceed." at bounding box center [668, 302] width 539 height 66
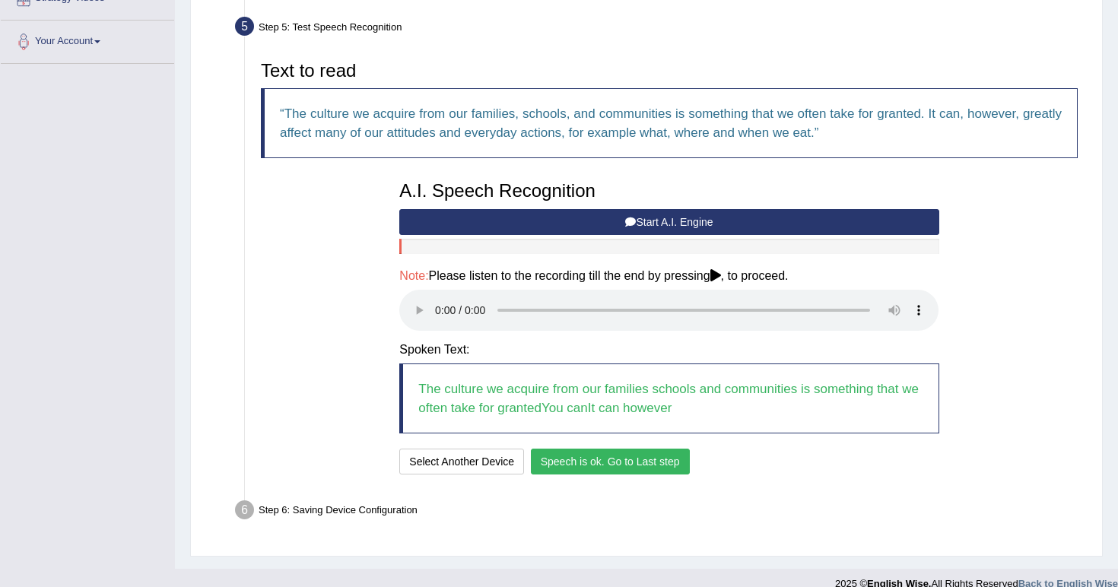
click at [596, 449] on button "Speech is ok. Go to Last step" at bounding box center [610, 462] width 159 height 26
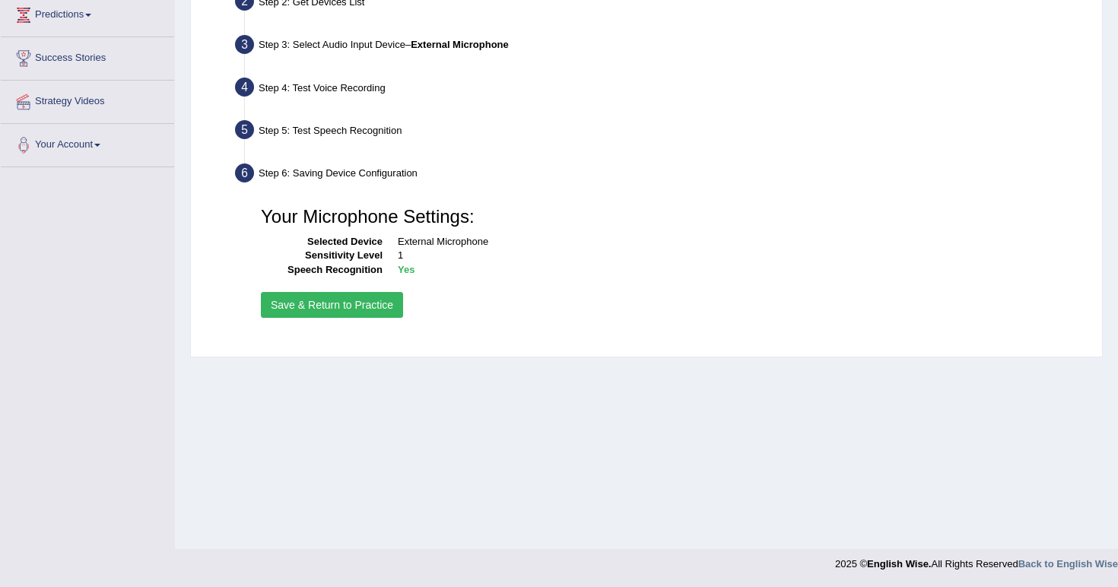
click at [373, 308] on button "Save & Return to Practice" at bounding box center [332, 305] width 142 height 26
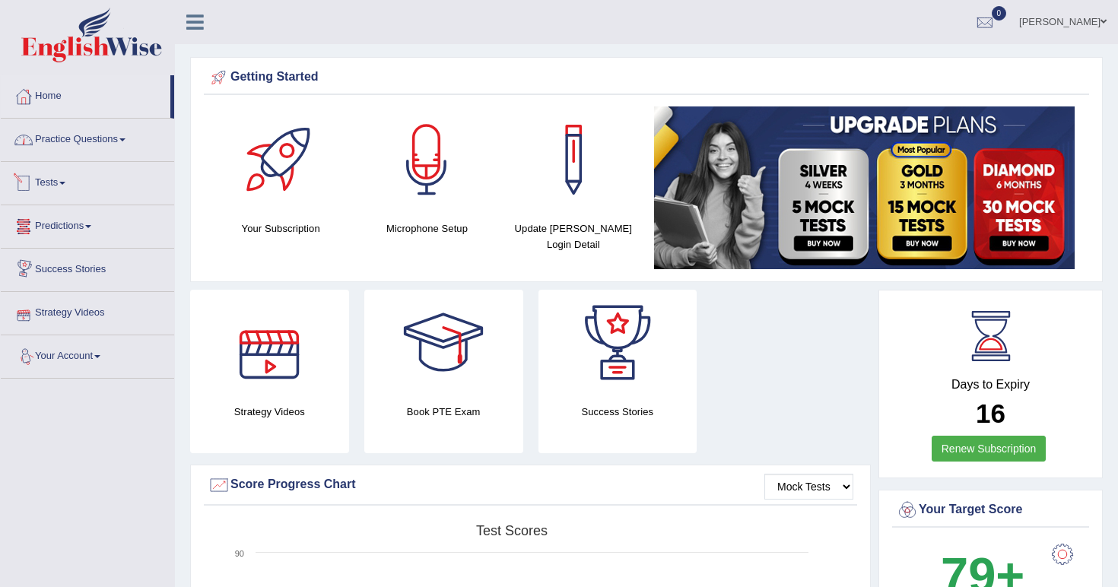
click at [116, 150] on link "Practice Questions" at bounding box center [87, 138] width 173 height 38
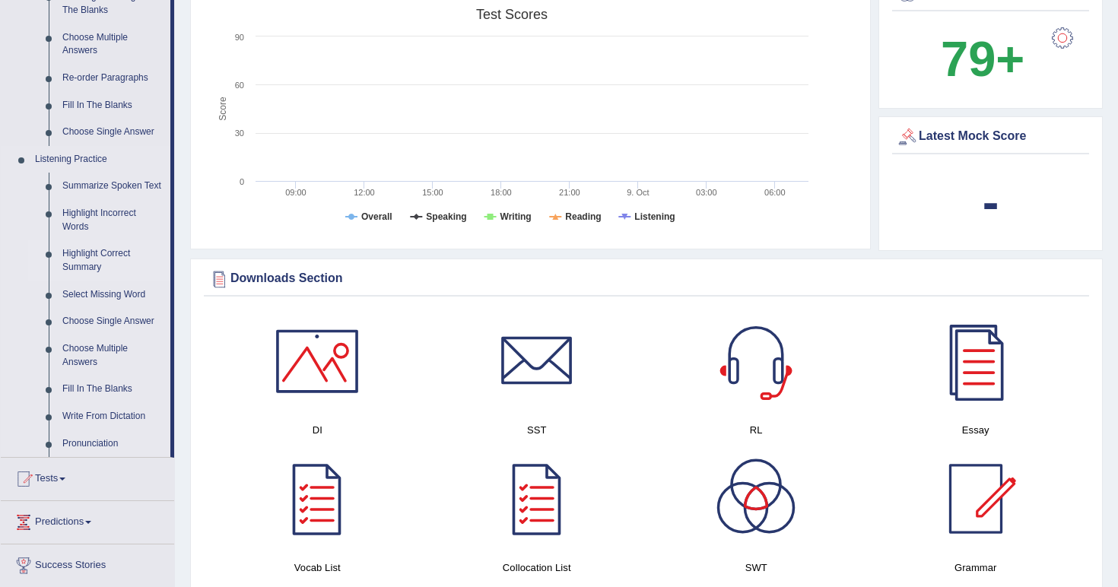
scroll to position [516, 0]
click at [75, 178] on link "Summarize Spoken Text" at bounding box center [113, 186] width 115 height 27
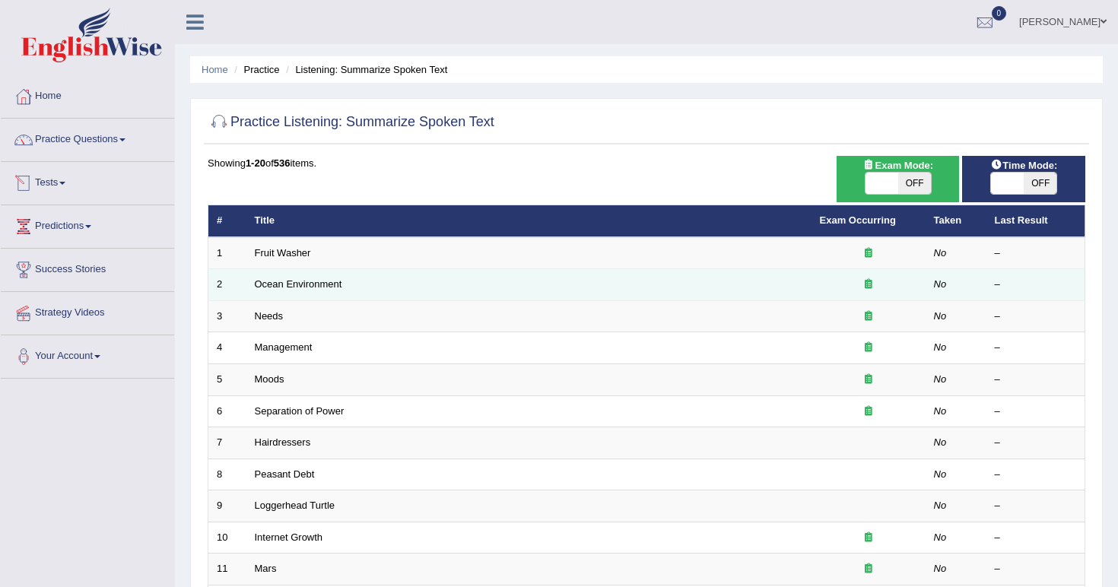
click at [285, 275] on td "Ocean Environment" at bounding box center [528, 285] width 565 height 32
click at [295, 283] on link "Ocean Environment" at bounding box center [298, 283] width 87 height 11
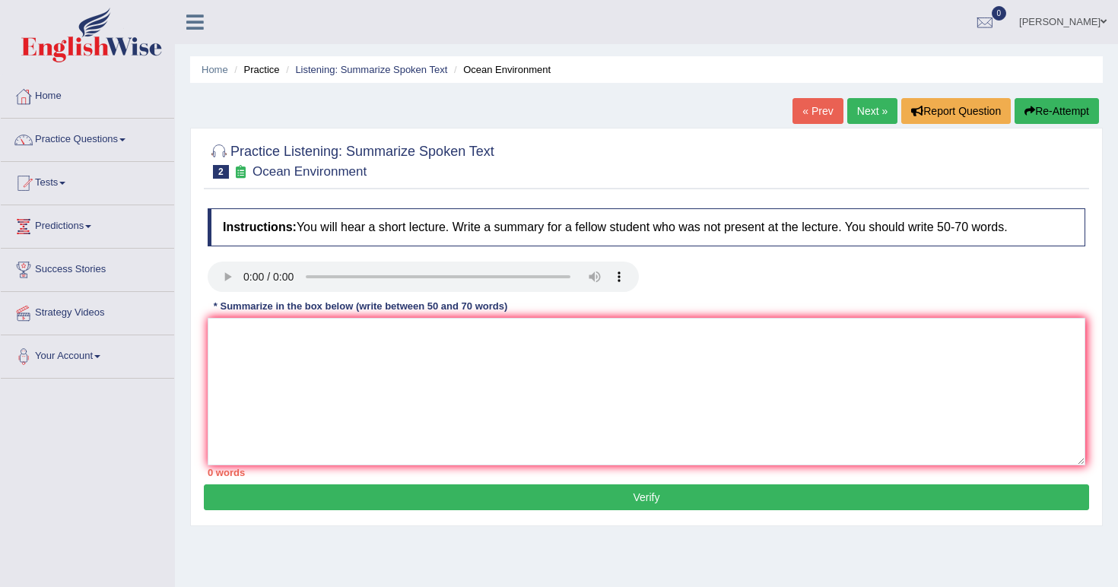
click at [244, 270] on audio at bounding box center [423, 277] width 431 height 30
click at [248, 279] on audio at bounding box center [423, 277] width 431 height 30
click at [294, 279] on audio at bounding box center [423, 277] width 431 height 30
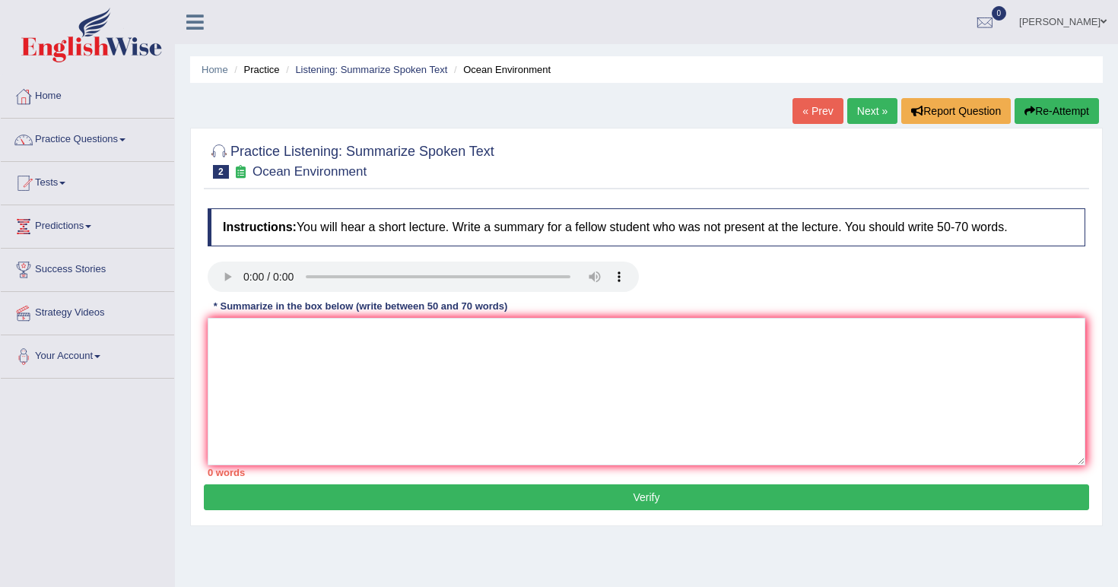
click at [294, 279] on audio at bounding box center [423, 277] width 431 height 30
click at [296, 415] on textarea at bounding box center [647, 392] width 878 height 148
click at [122, 138] on link "Practice Questions" at bounding box center [87, 138] width 173 height 38
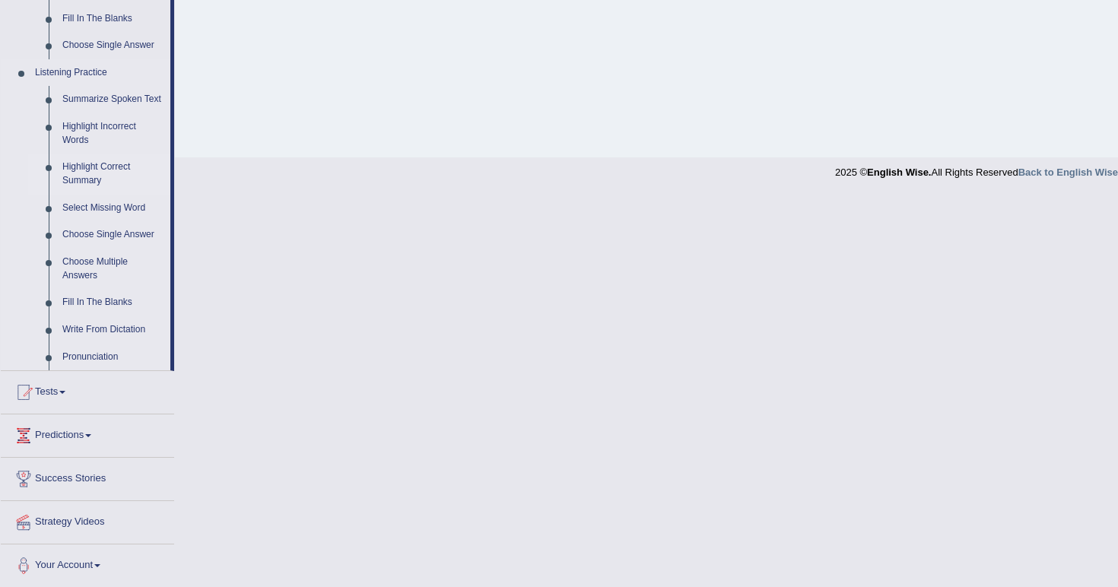
scroll to position [602, 0]
click at [103, 301] on link "Fill In The Blanks" at bounding box center [113, 304] width 115 height 27
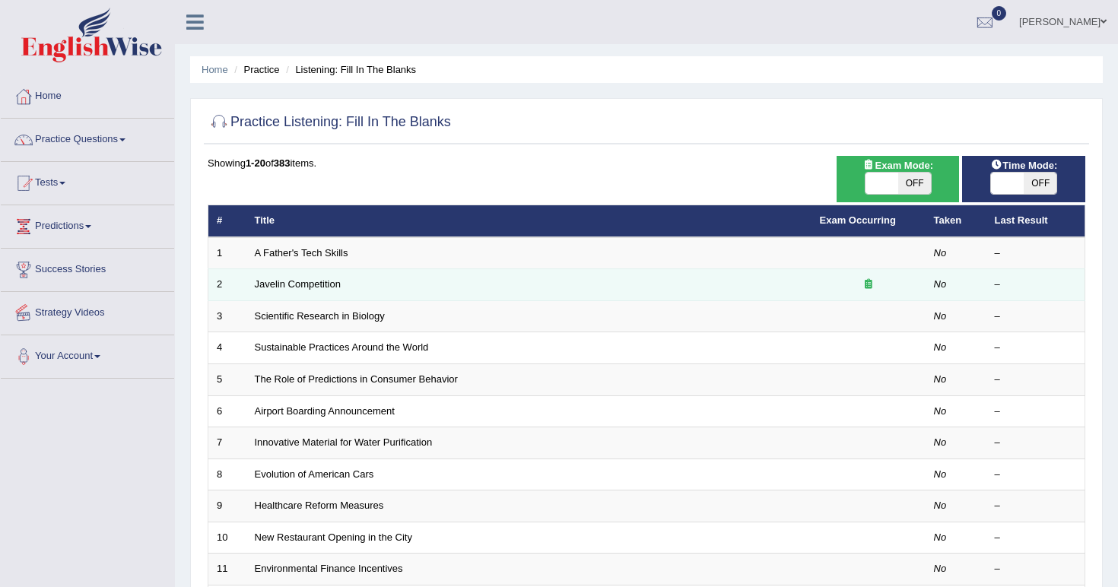
click at [288, 293] on td "Javelin Competition" at bounding box center [528, 285] width 565 height 32
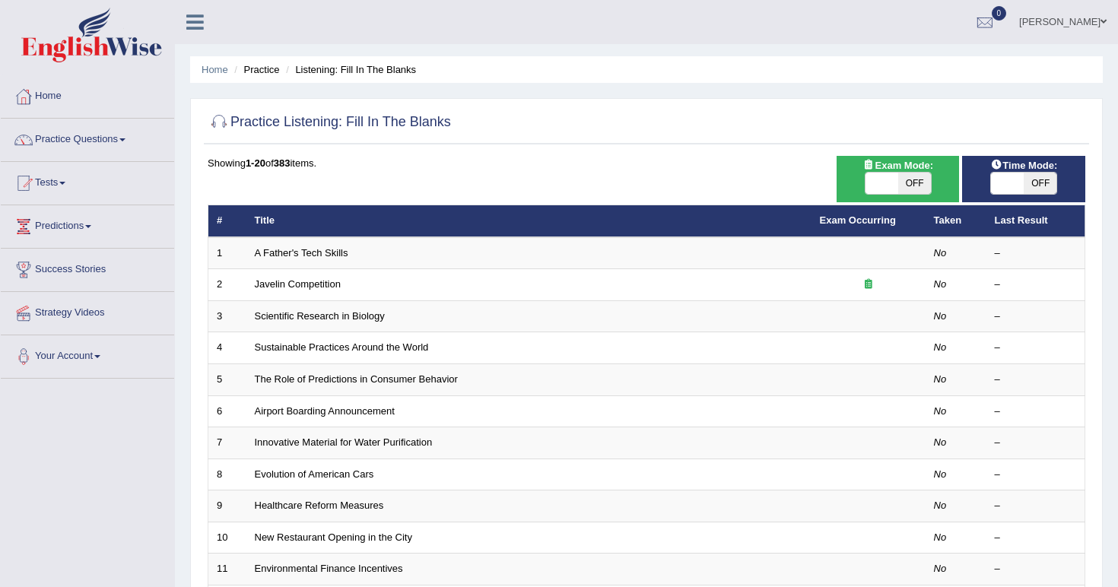
click at [911, 195] on div "Exam Mode: ON OFF" at bounding box center [898, 179] width 123 height 46
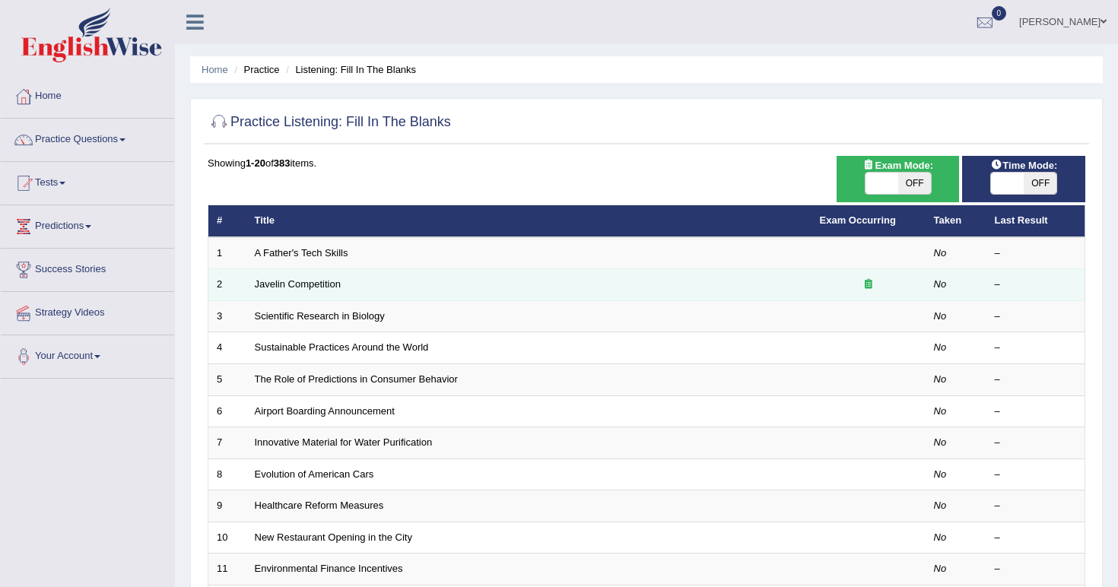
click at [863, 284] on div at bounding box center [868, 285] width 97 height 14
click at [871, 284] on icon at bounding box center [869, 284] width 8 height 10
click at [867, 281] on icon at bounding box center [869, 284] width 8 height 10
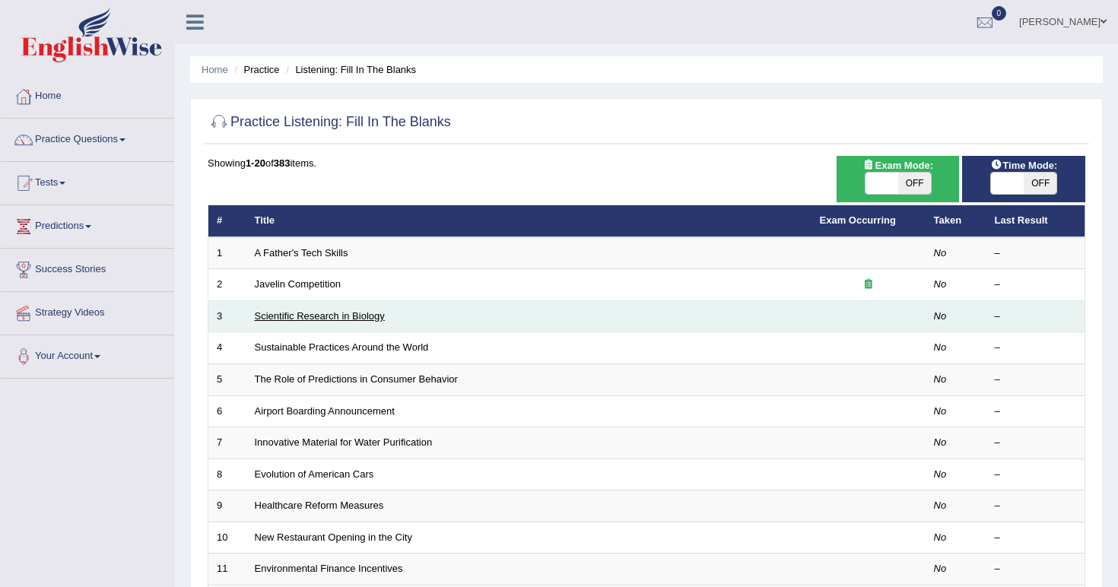
click at [310, 313] on link "Scientific Research in Biology" at bounding box center [320, 315] width 130 height 11
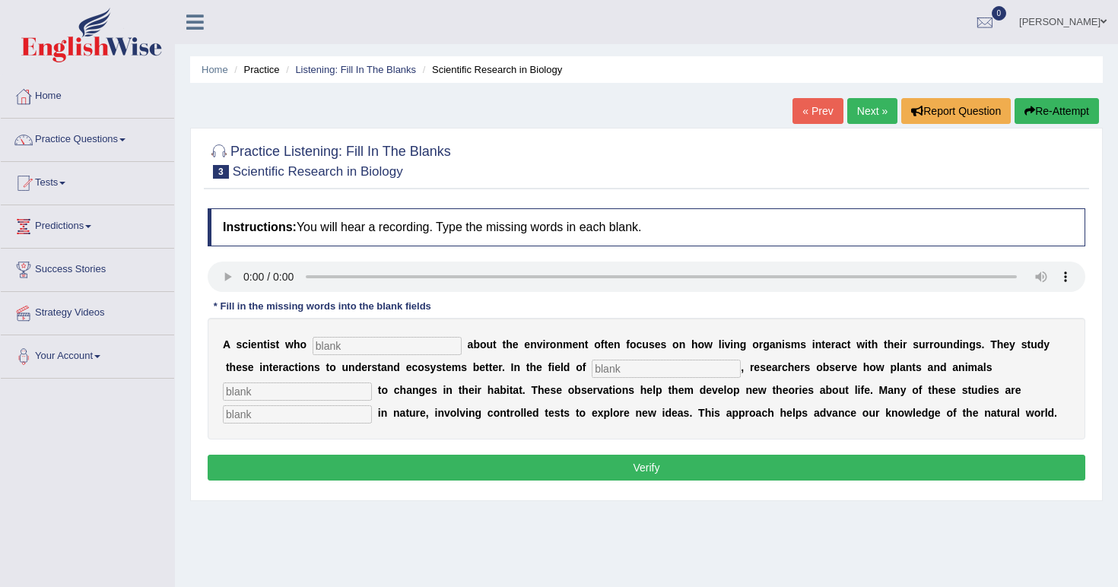
click at [241, 275] on audio at bounding box center [647, 277] width 878 height 30
click at [248, 277] on audio at bounding box center [647, 277] width 878 height 30
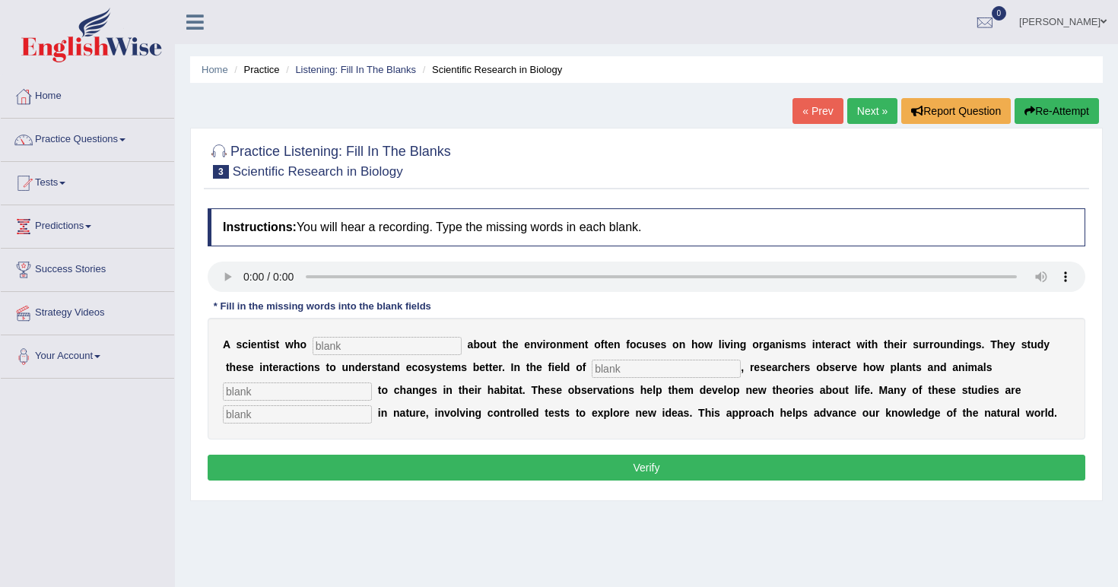
click at [248, 277] on audio at bounding box center [647, 277] width 878 height 30
click at [247, 278] on audio at bounding box center [647, 277] width 878 height 30
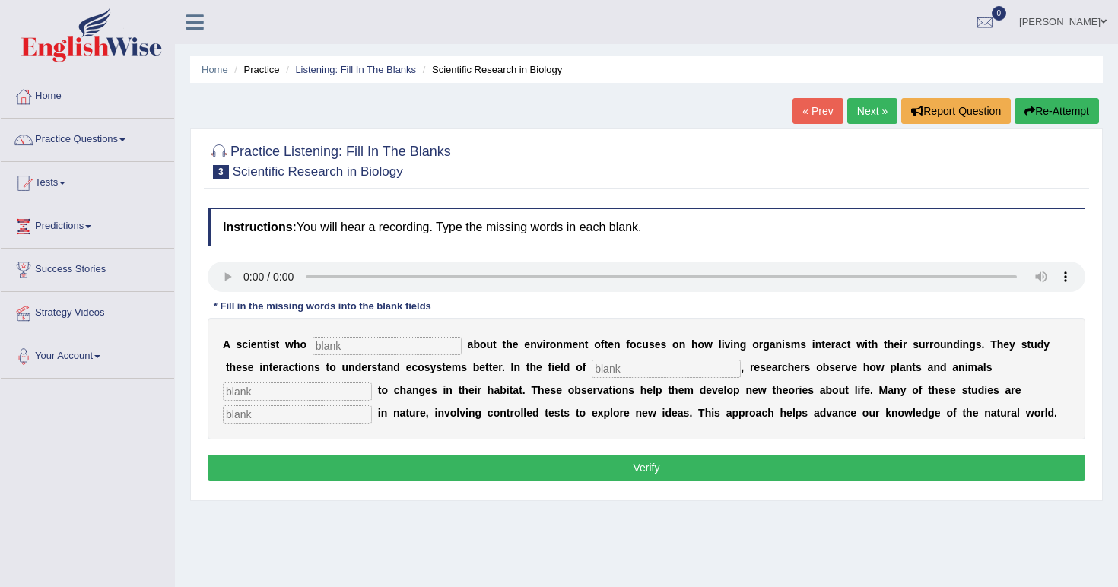
click at [223, 272] on audio at bounding box center [647, 277] width 878 height 30
click at [240, 275] on audio at bounding box center [647, 277] width 878 height 30
click at [238, 268] on audio at bounding box center [647, 277] width 878 height 30
click at [246, 283] on audio at bounding box center [647, 277] width 878 height 30
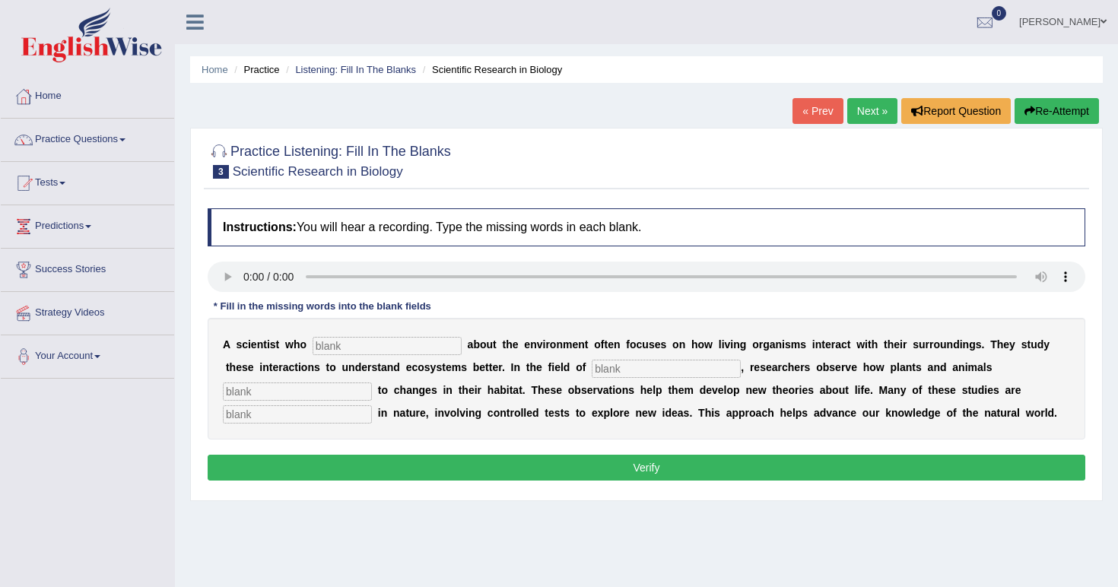
click at [246, 283] on audio at bounding box center [647, 277] width 878 height 30
click at [294, 278] on audio at bounding box center [647, 277] width 878 height 30
click at [126, 142] on link "Practice Questions" at bounding box center [87, 138] width 173 height 38
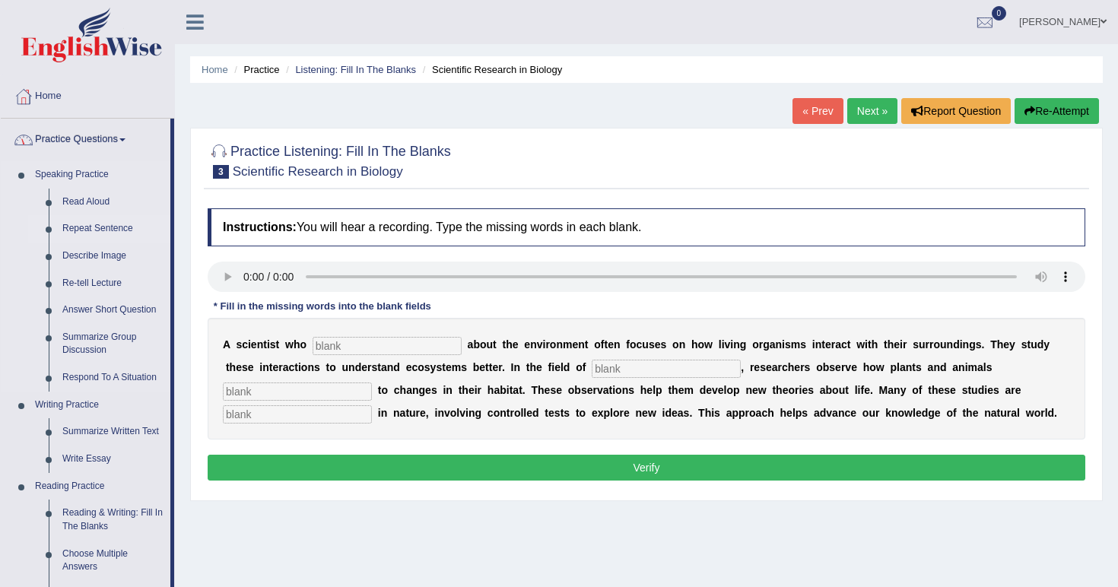
click at [91, 231] on link "Repeat Sentence" at bounding box center [113, 228] width 115 height 27
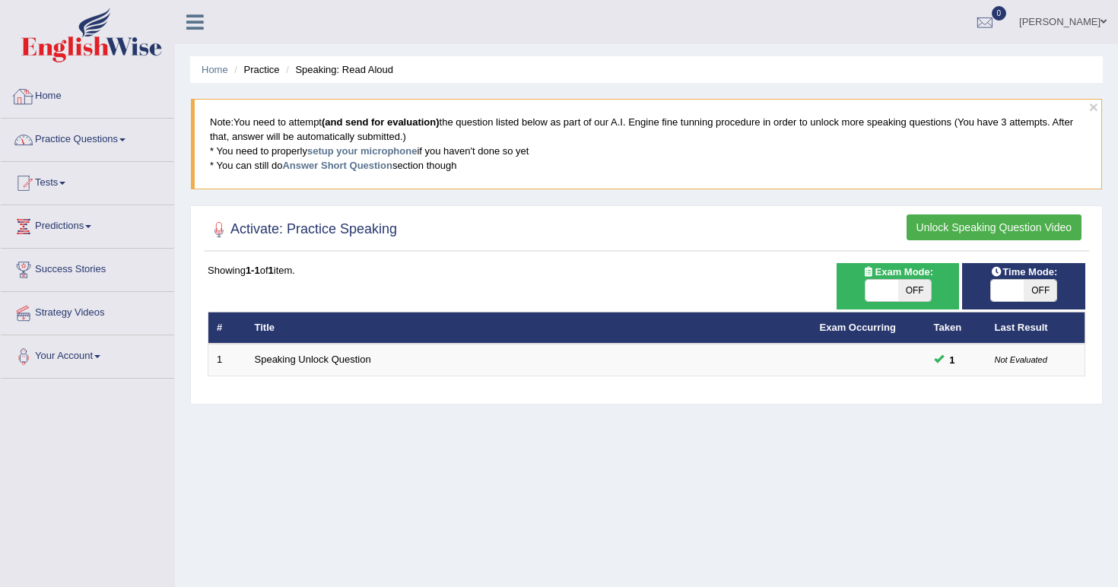
click at [95, 133] on link "Practice Questions" at bounding box center [87, 138] width 173 height 38
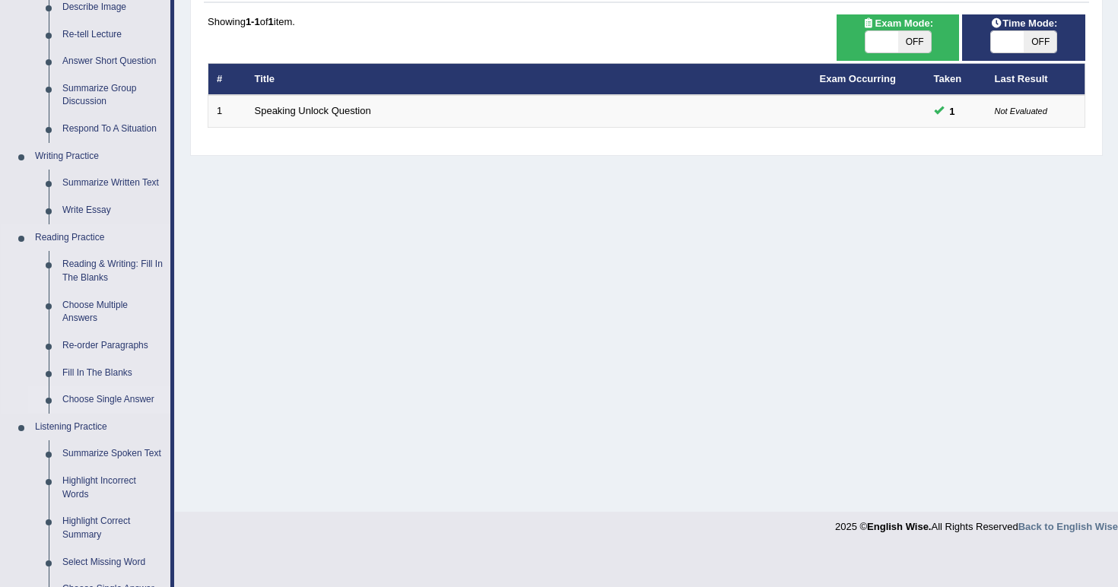
scroll to position [602, 0]
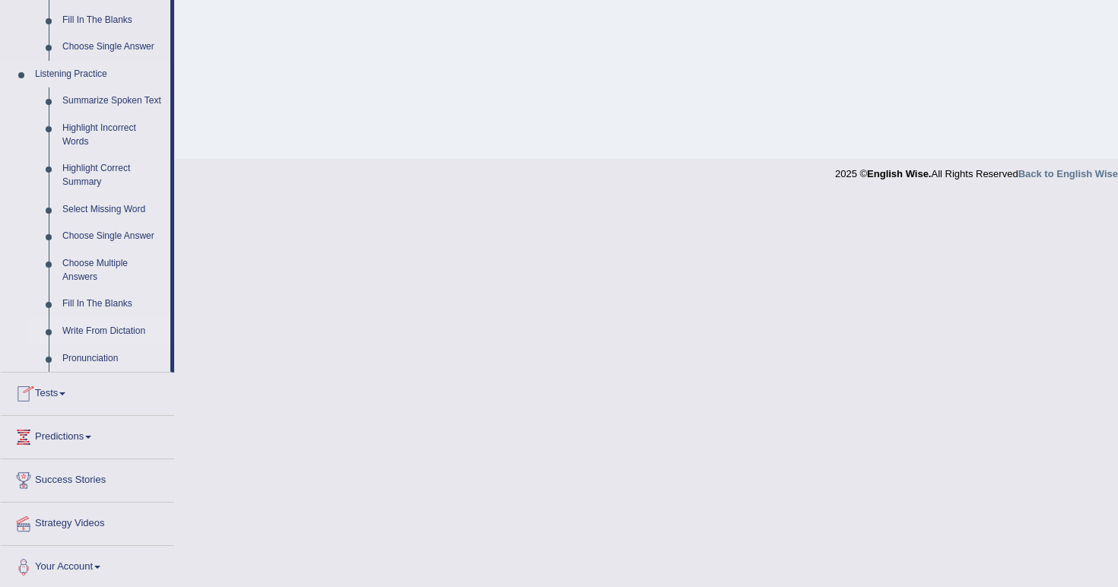
click at [110, 327] on link "Write From Dictation" at bounding box center [113, 331] width 115 height 27
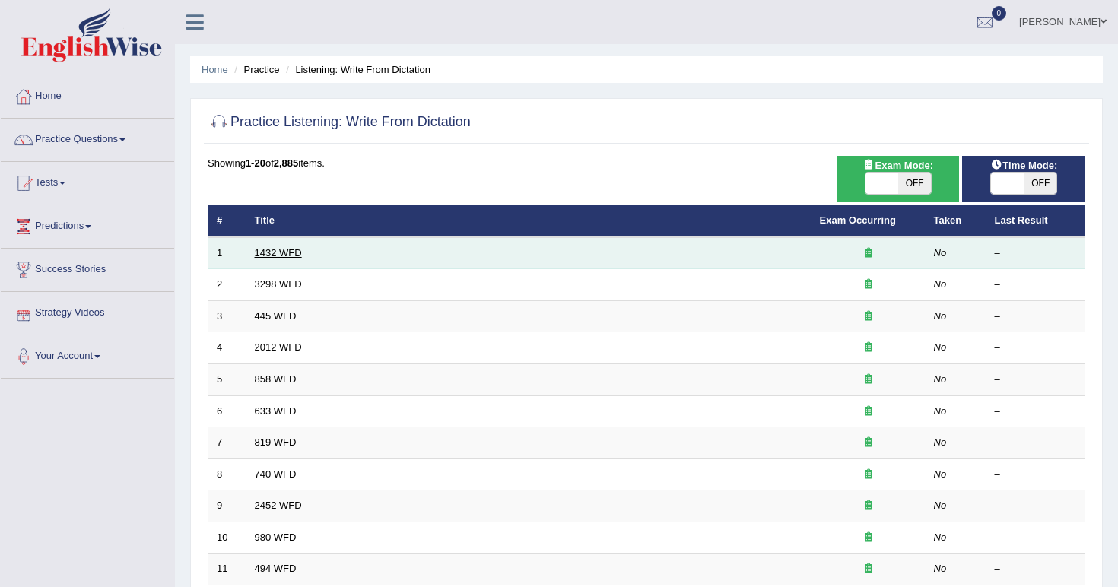
click at [282, 252] on link "1432 WFD" at bounding box center [278, 252] width 47 height 11
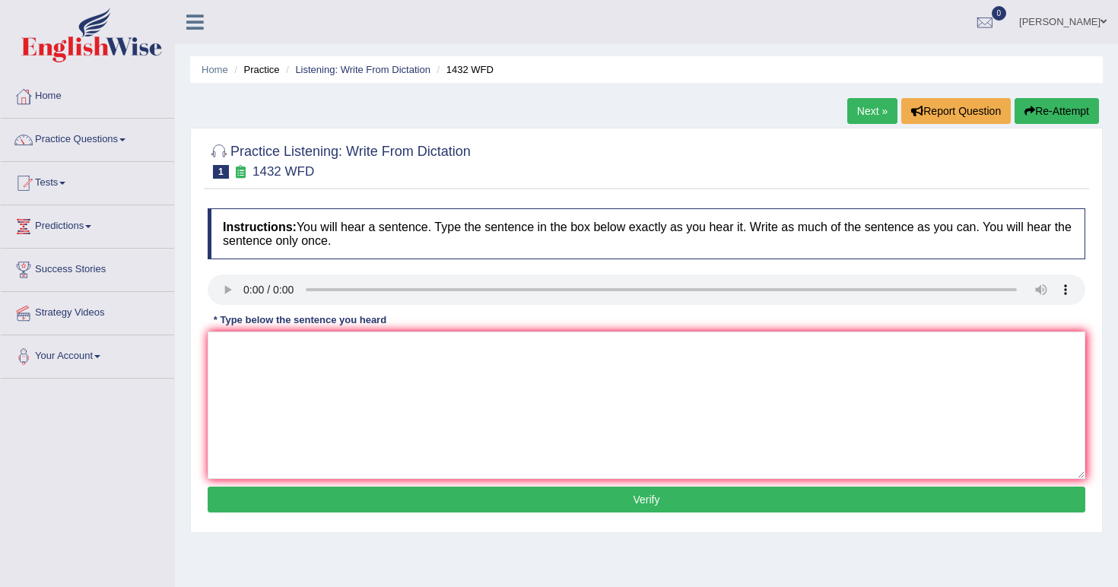
click at [243, 288] on audio at bounding box center [647, 290] width 878 height 30
click at [427, 380] on textarea at bounding box center [647, 406] width 878 height 148
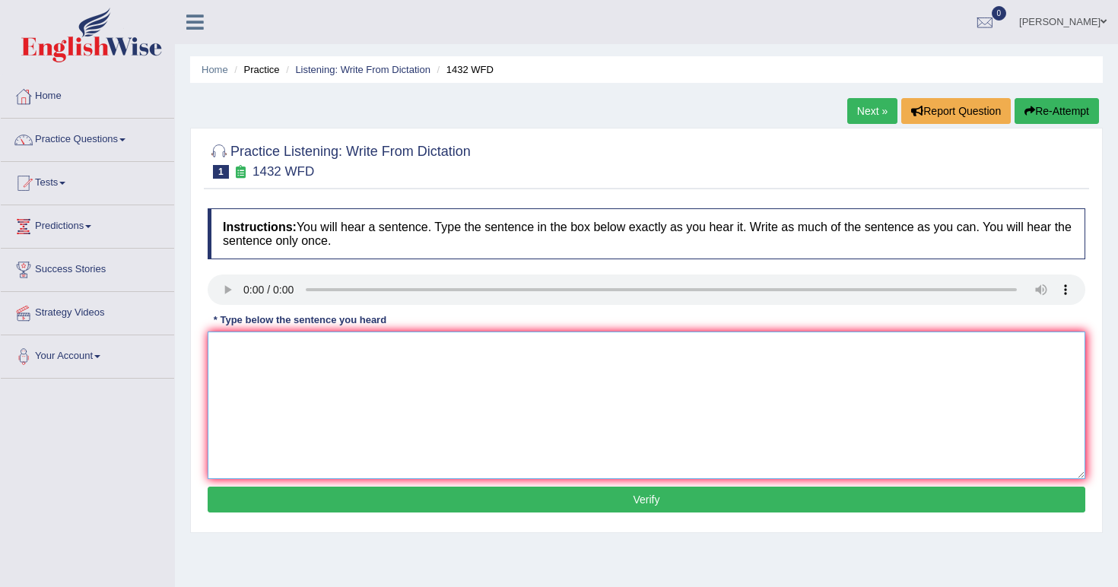
click at [427, 380] on textarea at bounding box center [647, 406] width 878 height 148
click at [266, 293] on audio at bounding box center [647, 290] width 878 height 30
click at [261, 293] on audio at bounding box center [647, 290] width 878 height 30
click at [370, 364] on textarea at bounding box center [647, 406] width 878 height 148
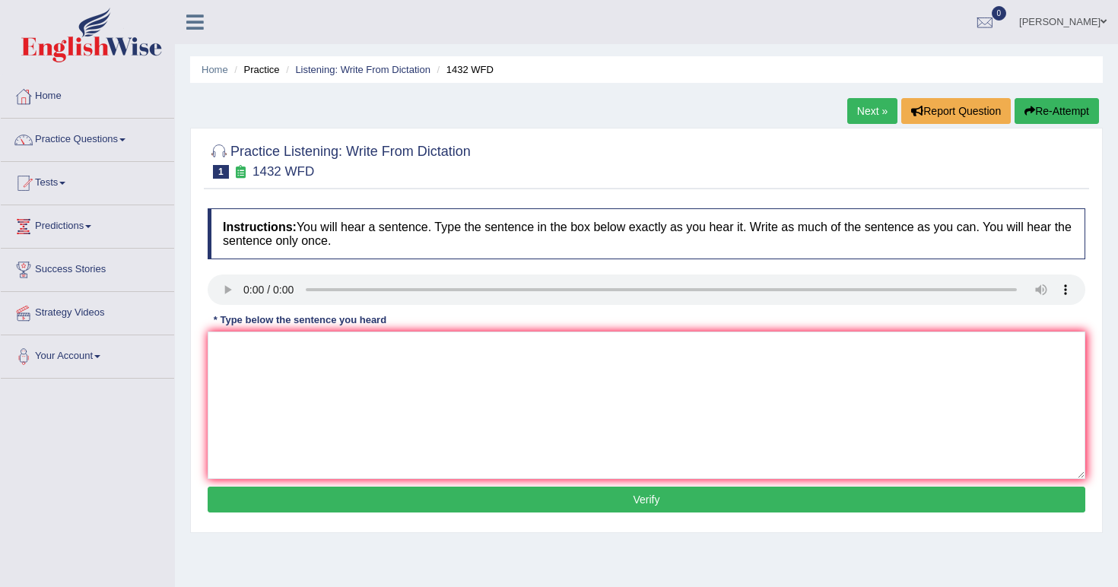
click at [717, 230] on h4 "Instructions: You will hear a sentence. Type the sentence in the box below exac…" at bounding box center [647, 233] width 878 height 51
click at [1042, 284] on audio at bounding box center [647, 290] width 878 height 30
click at [1067, 286] on audio at bounding box center [647, 290] width 878 height 30
click at [241, 288] on audio at bounding box center [647, 290] width 878 height 30
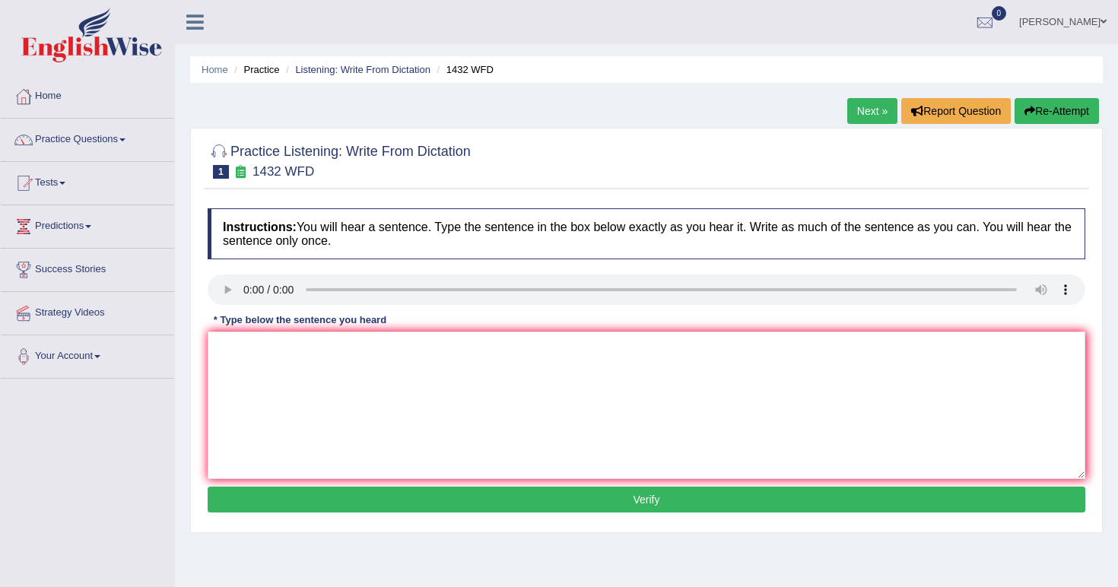
click at [241, 288] on audio at bounding box center [647, 290] width 878 height 30
drag, startPoint x: 207, startPoint y: 418, endPoint x: 199, endPoint y: 418, distance: 7.6
click at [201, 419] on div "Practice Listening: Write From Dictation 1 1432 WFD Instructions: You will hear…" at bounding box center [646, 330] width 913 height 405
click at [234, 409] on textarea at bounding box center [647, 406] width 878 height 148
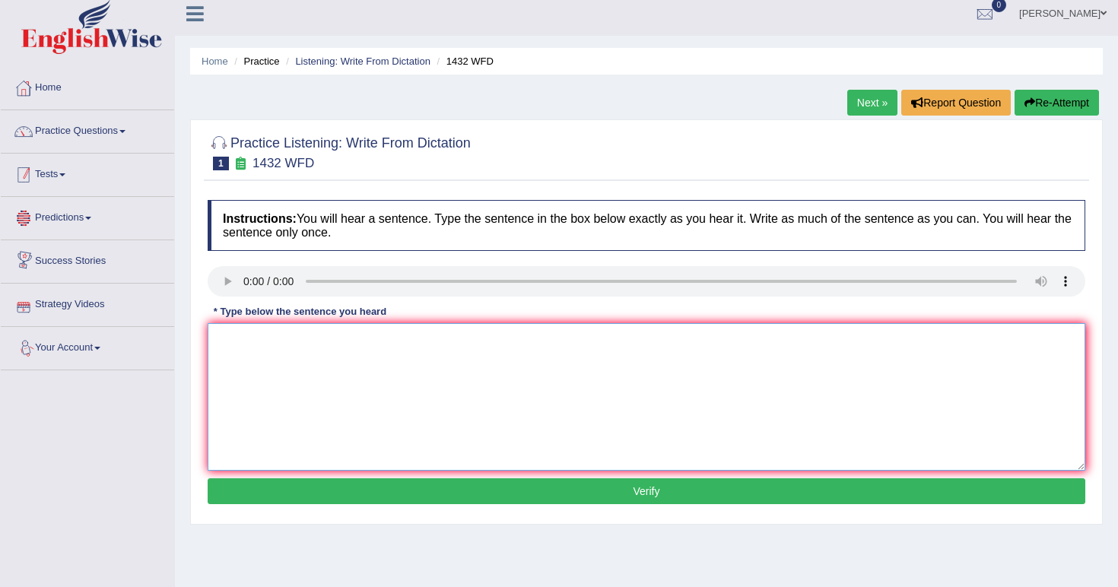
scroll to position [10, 0]
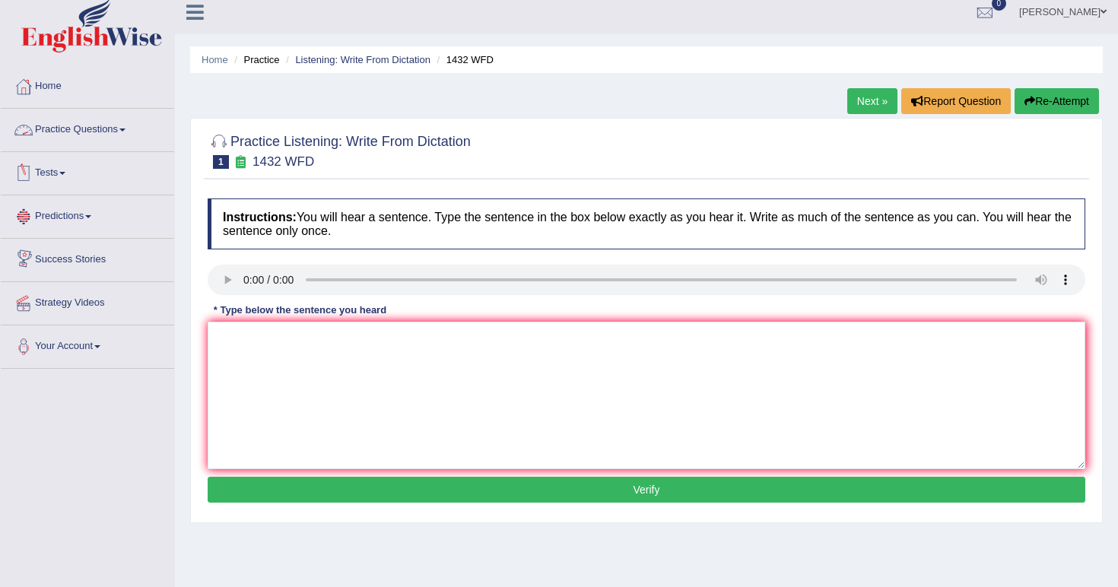
click at [16, 126] on div at bounding box center [23, 130] width 23 height 23
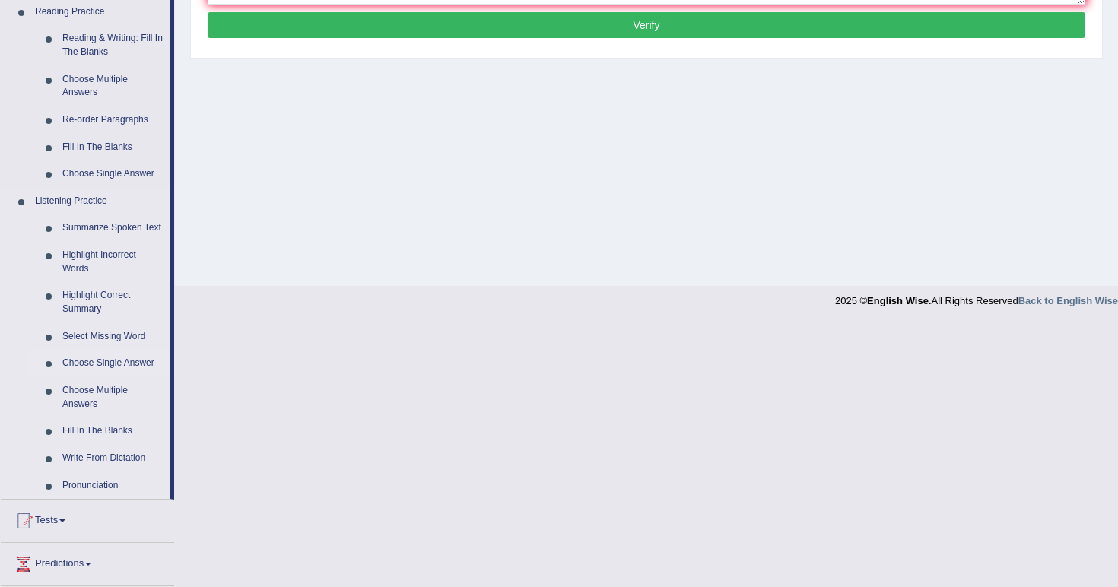
scroll to position [475, 0]
click at [78, 266] on link "Highlight Incorrect Words" at bounding box center [113, 262] width 115 height 40
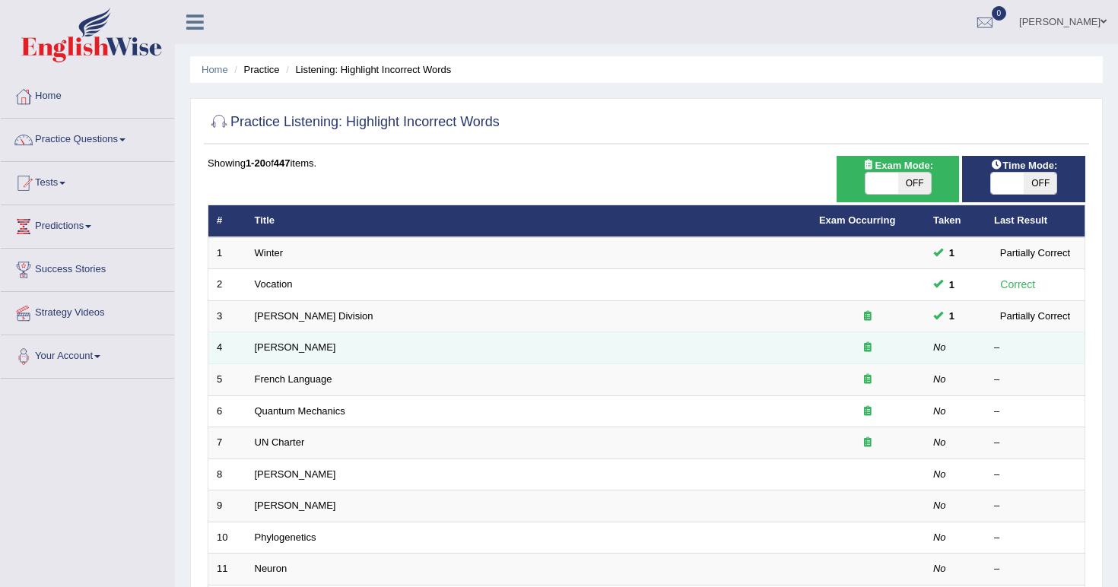
click at [249, 351] on td "[PERSON_NAME]" at bounding box center [528, 348] width 564 height 32
click at [267, 347] on link "[PERSON_NAME]" at bounding box center [295, 347] width 81 height 11
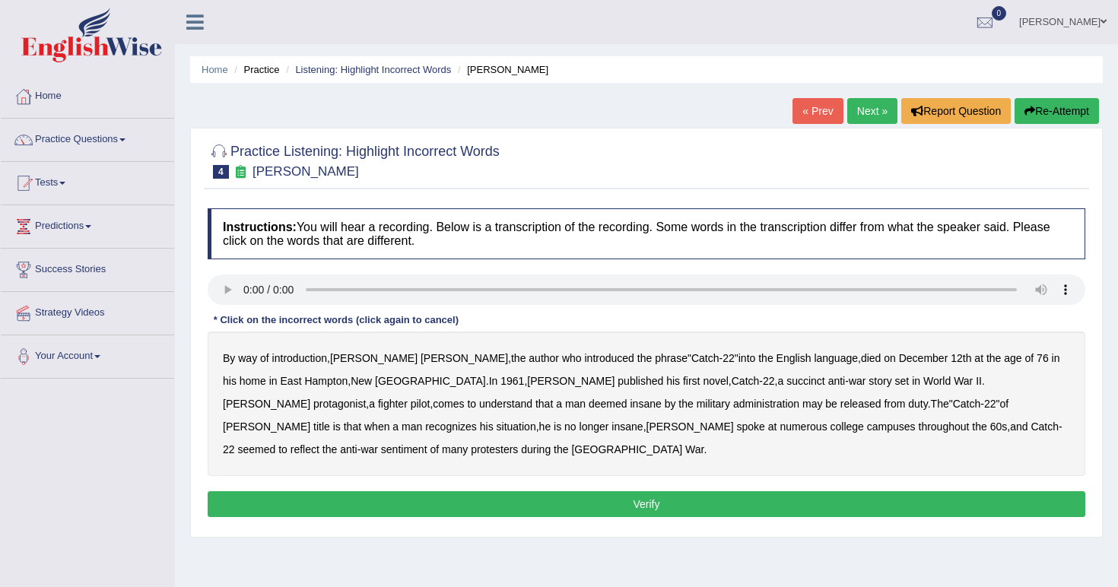
click at [249, 285] on audio at bounding box center [647, 290] width 878 height 30
click at [243, 276] on audio at bounding box center [647, 290] width 878 height 30
click at [299, 294] on audio at bounding box center [647, 290] width 878 height 30
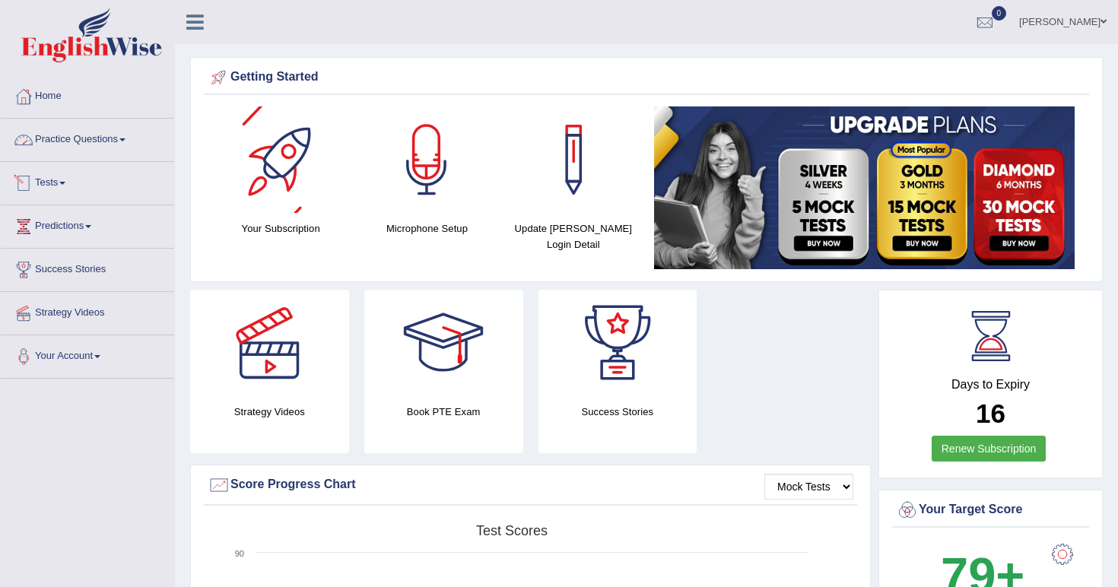
click at [145, 135] on link "Practice Questions" at bounding box center [87, 138] width 173 height 38
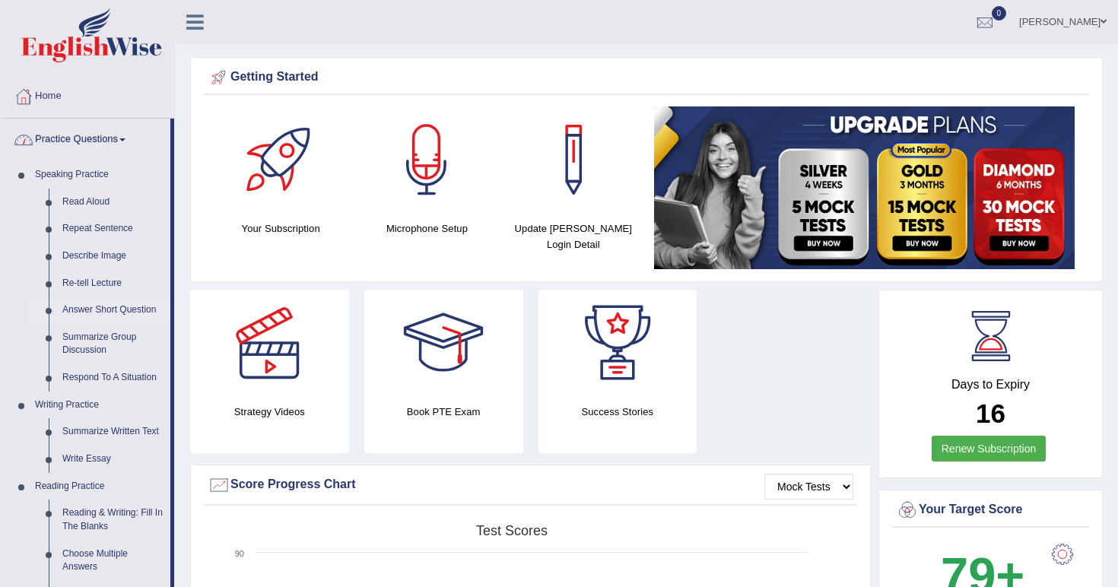
scroll to position [618, 0]
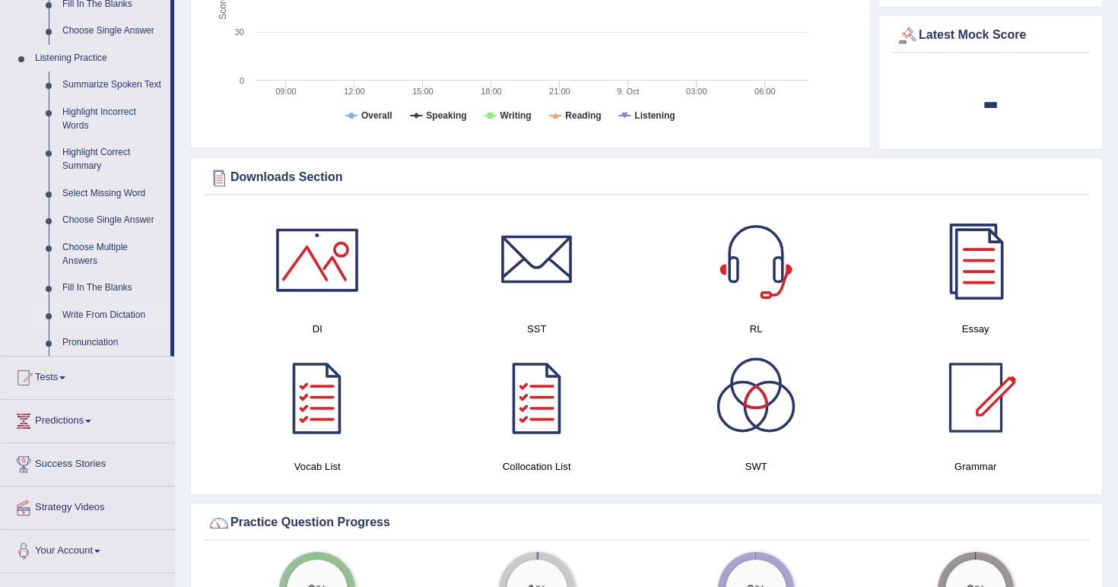
click at [95, 311] on link "Write From Dictation" at bounding box center [113, 315] width 115 height 27
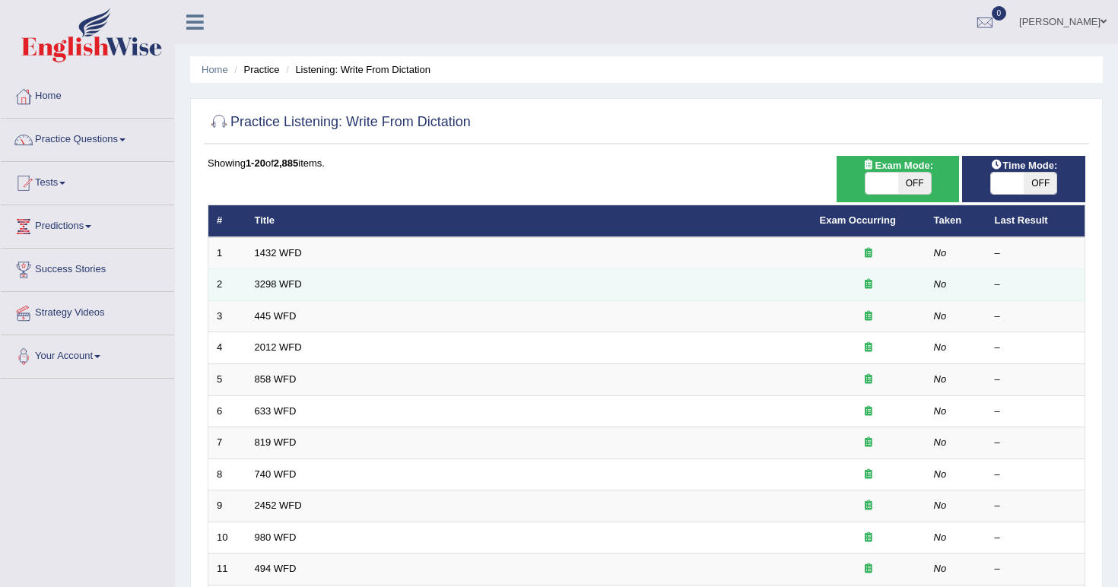
click at [355, 296] on td "3298 WFD" at bounding box center [528, 285] width 565 height 32
click at [281, 281] on link "3298 WFD" at bounding box center [278, 283] width 47 height 11
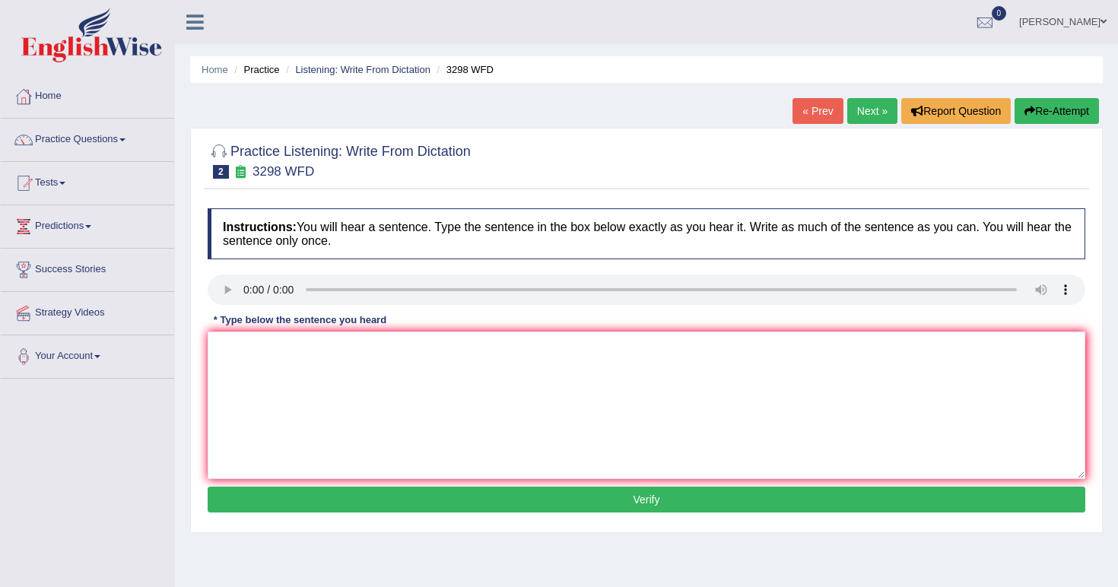
click at [248, 288] on audio at bounding box center [647, 290] width 878 height 30
click at [247, 288] on audio at bounding box center [647, 290] width 878 height 30
click at [269, 285] on audio at bounding box center [647, 290] width 878 height 30
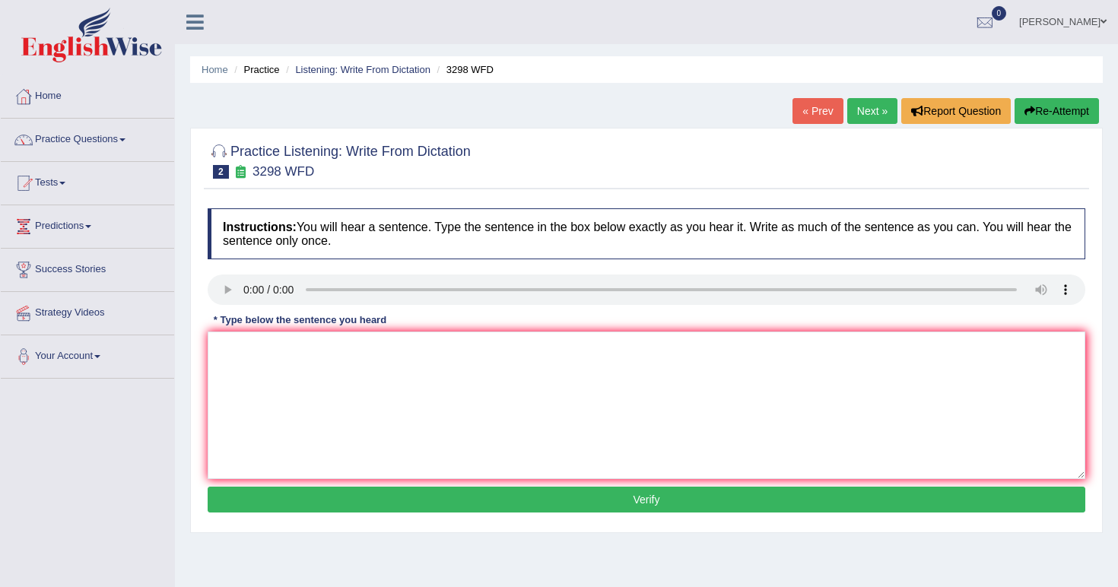
click at [269, 285] on audio at bounding box center [647, 290] width 878 height 30
click at [240, 285] on audio at bounding box center [647, 290] width 878 height 30
click at [247, 283] on audio at bounding box center [647, 290] width 878 height 30
click at [242, 173] on icon at bounding box center [241, 171] width 16 height 13
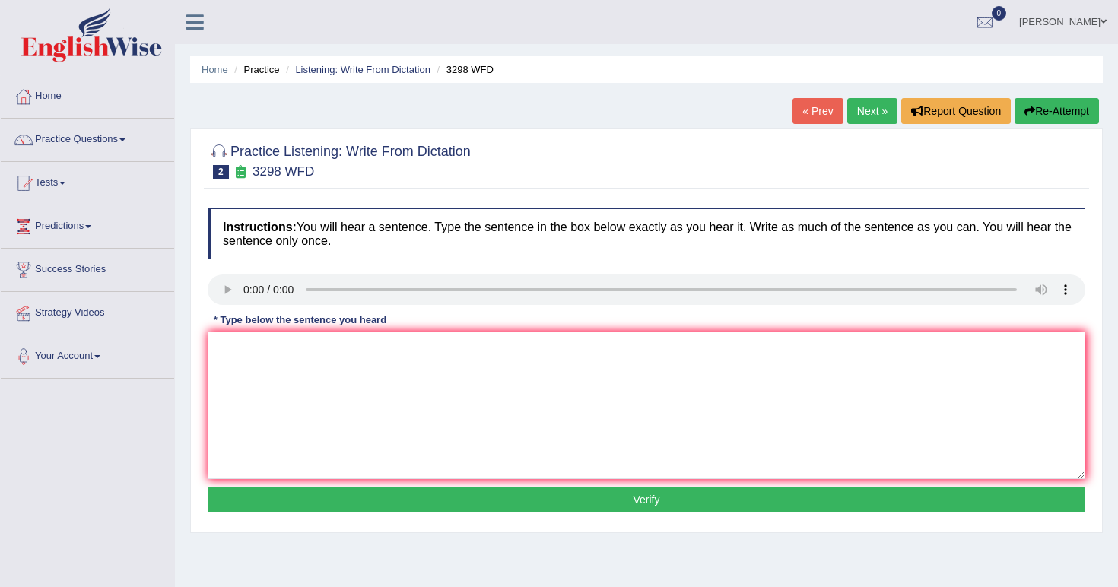
click at [242, 173] on icon at bounding box center [241, 171] width 16 height 13
click at [295, 171] on small "3298 WFD" at bounding box center [284, 171] width 62 height 14
click at [405, 59] on ul "Home Practice Listening: Write From Dictation 3298 WFD" at bounding box center [646, 69] width 913 height 27
click at [398, 67] on link "Listening: Write From Dictation" at bounding box center [362, 69] width 135 height 11
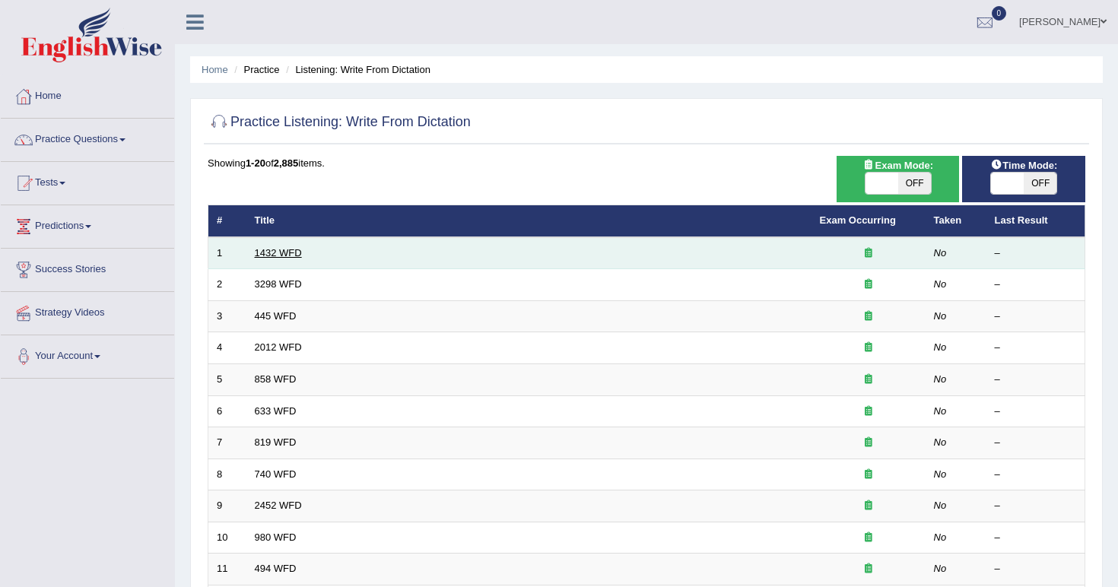
click at [287, 253] on link "1432 WFD" at bounding box center [278, 252] width 47 height 11
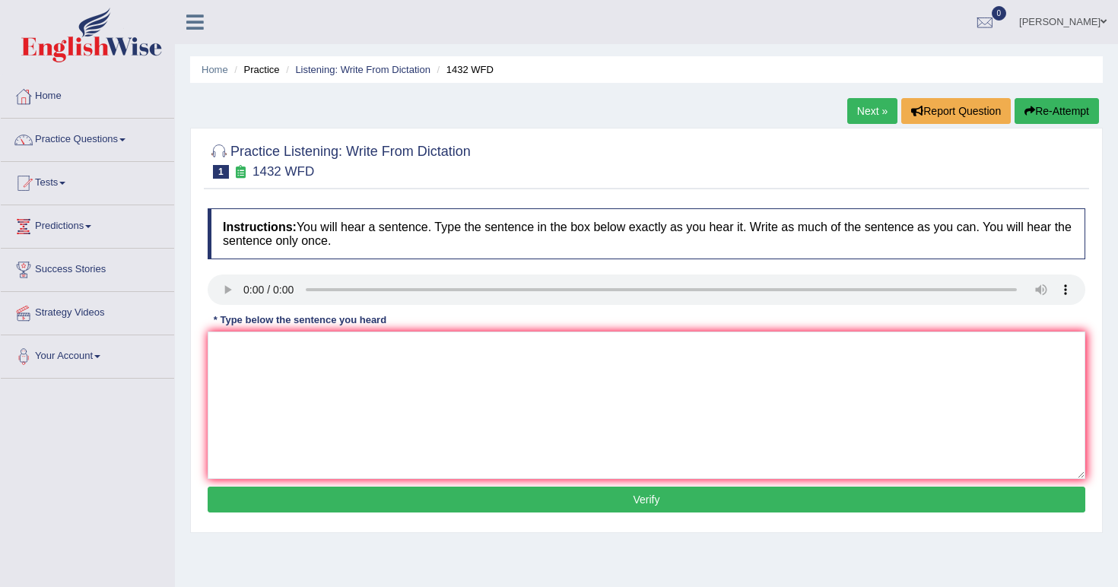
click at [243, 288] on audio at bounding box center [647, 290] width 878 height 30
click at [84, 129] on link "Practice Questions" at bounding box center [87, 138] width 173 height 38
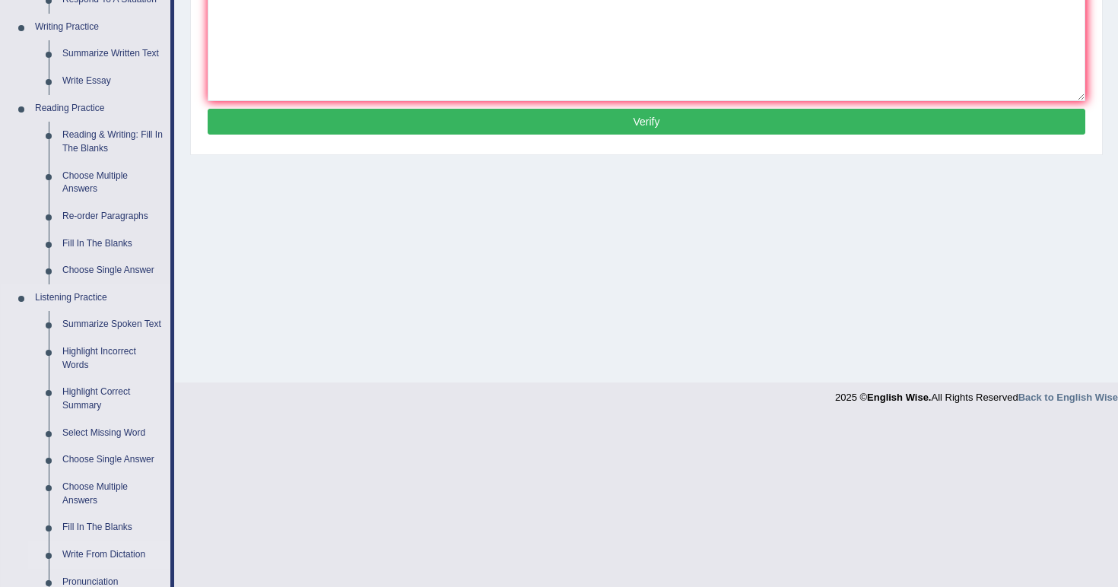
scroll to position [308, 0]
